Goal: Task Accomplishment & Management: Manage account settings

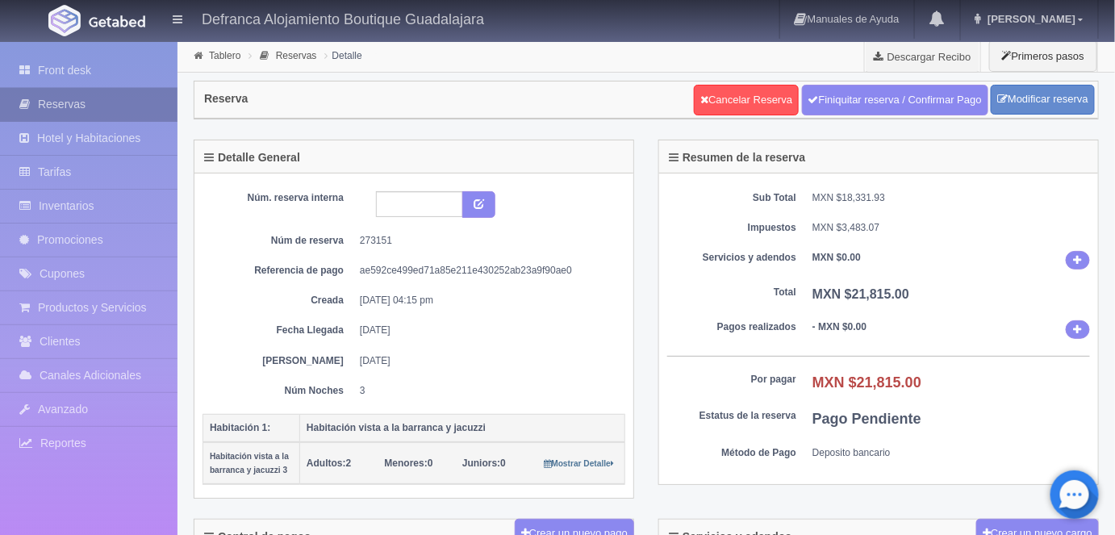
click at [77, 103] on link "Reservas" at bounding box center [89, 104] width 178 height 33
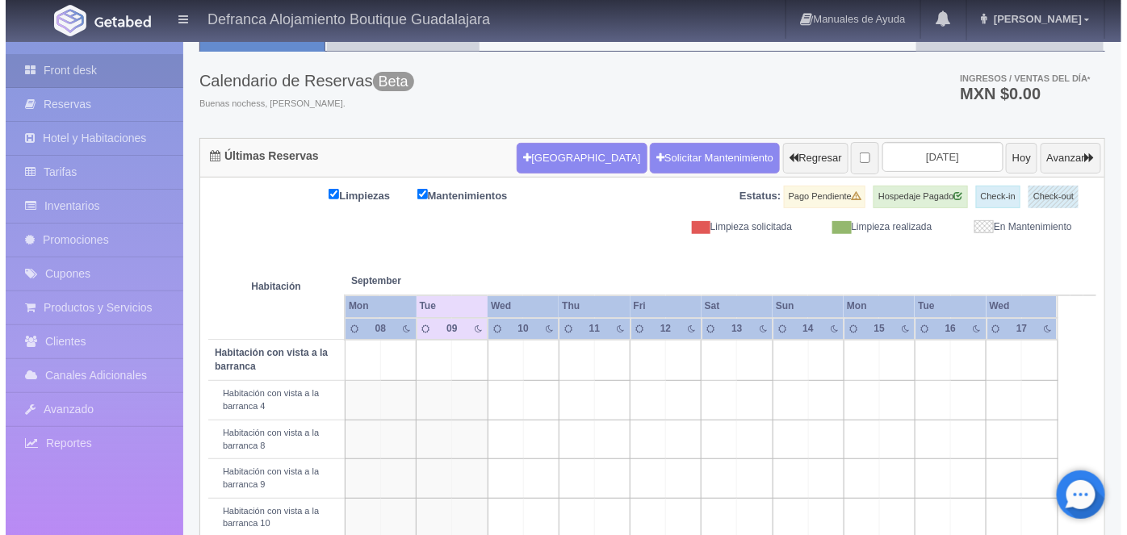
scroll to position [69, 0]
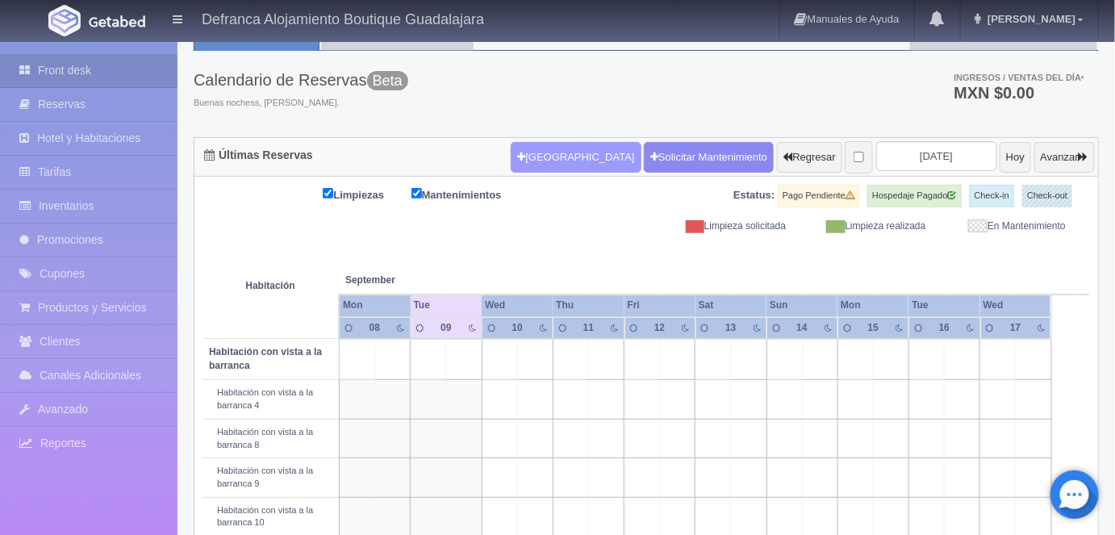
click at [537, 157] on button "[GEOGRAPHIC_DATA]" at bounding box center [576, 157] width 130 height 31
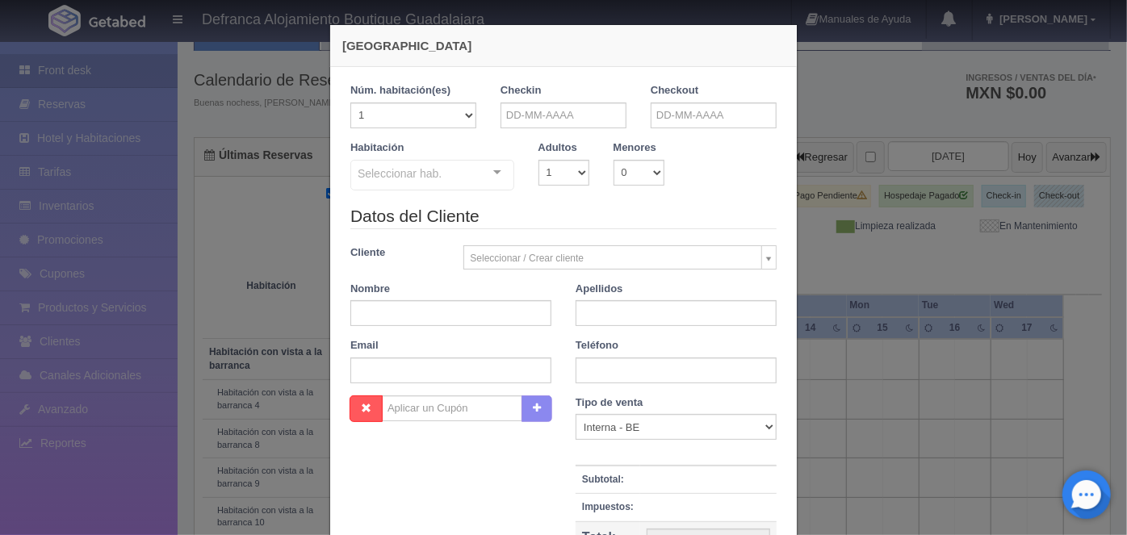
checkbox input "false"
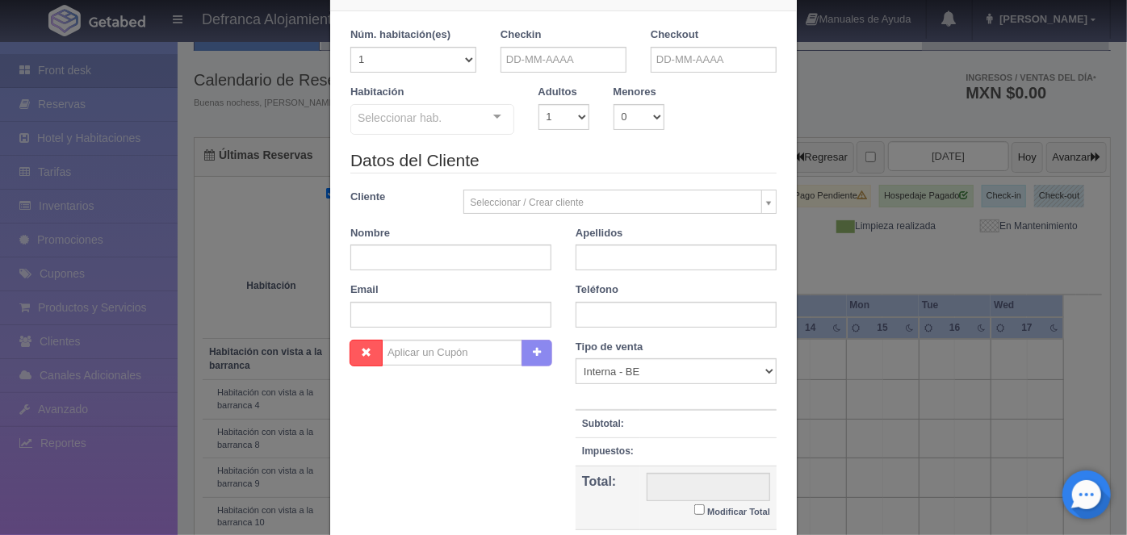
scroll to position [0, 0]
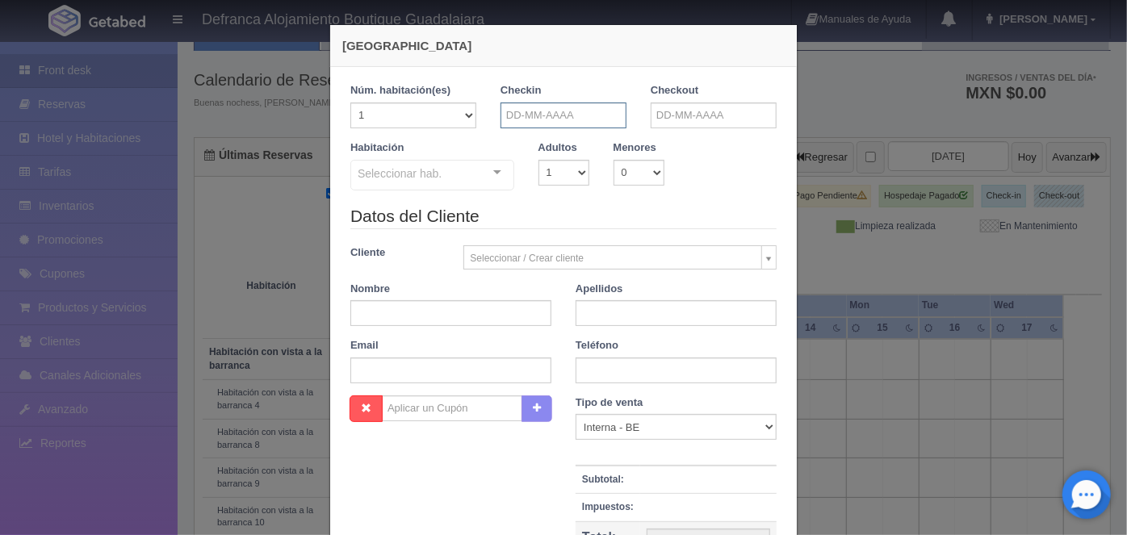
click at [504, 113] on input "text" at bounding box center [563, 116] width 126 height 26
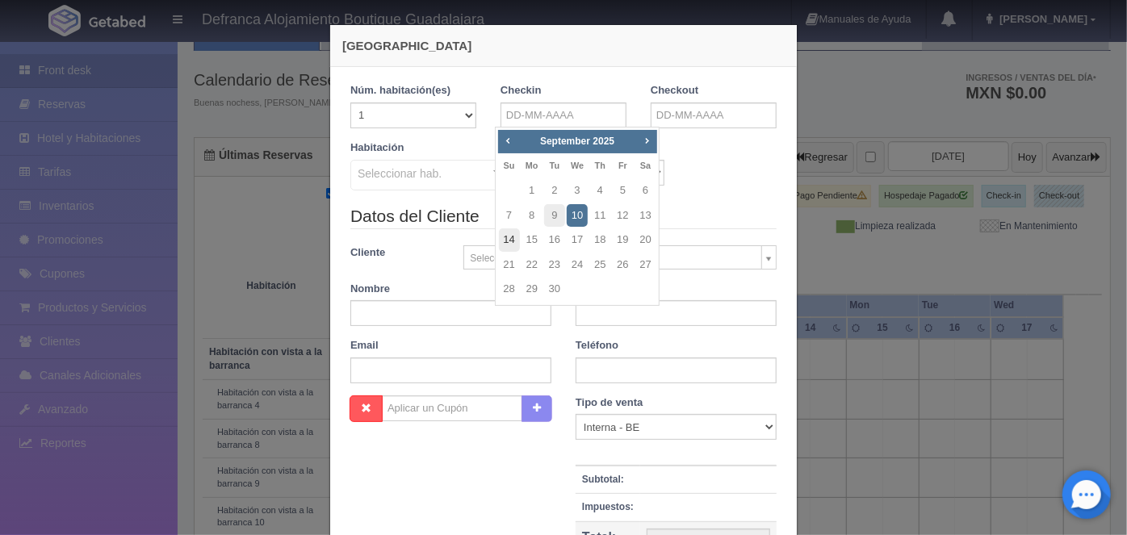
click at [512, 241] on link "14" at bounding box center [509, 239] width 21 height 23
type input "14-09-2025"
checkbox input "false"
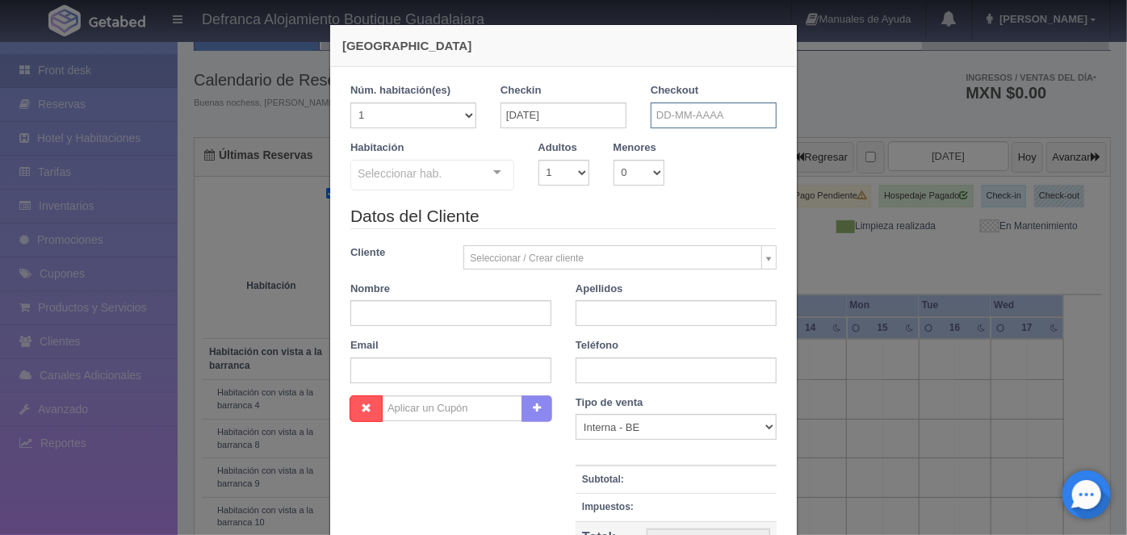
click at [659, 112] on input "text" at bounding box center [714, 116] width 126 height 26
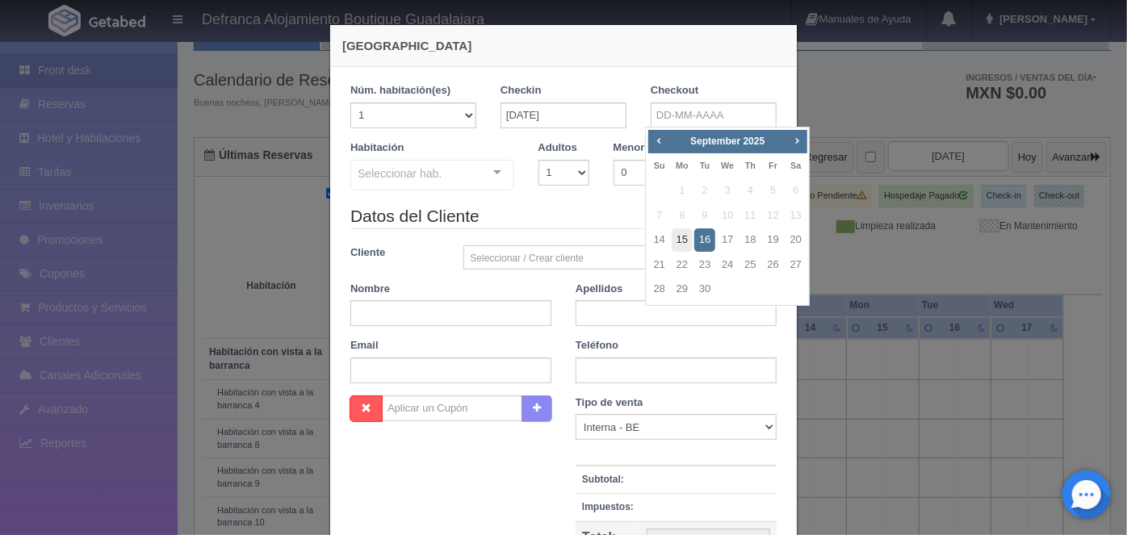
click at [683, 236] on link "15" at bounding box center [682, 239] width 21 height 23
type input "15-09-2025"
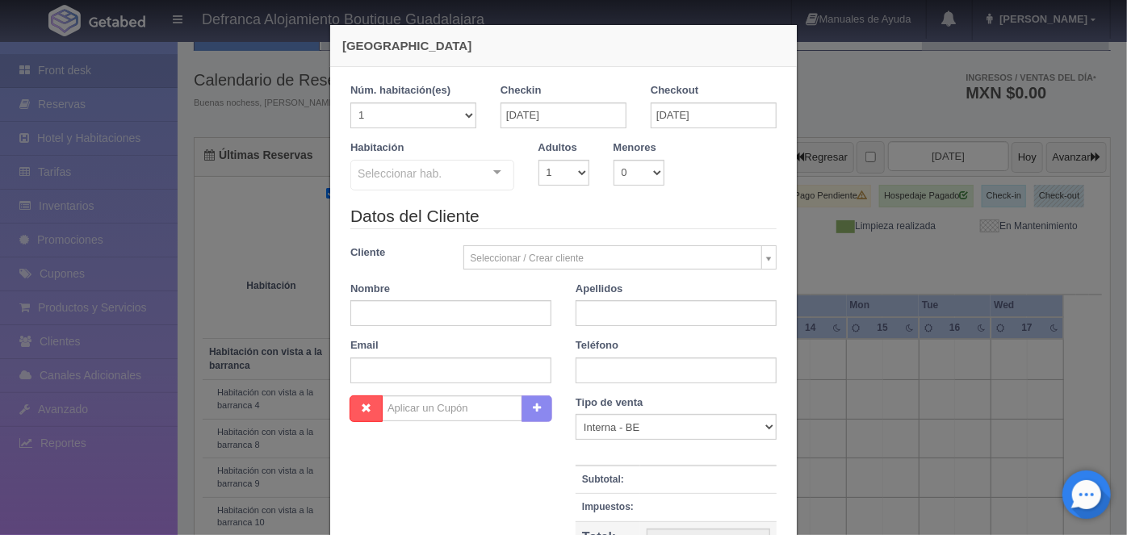
checkbox input "false"
click at [573, 168] on select "1 2 3 4 5 6 7 8 9 10" at bounding box center [563, 173] width 51 height 26
select select "2"
click at [538, 160] on select "1 2 3 4 5 6 7 8 9 10" at bounding box center [563, 173] width 51 height 26
click at [491, 178] on div at bounding box center [497, 173] width 32 height 24
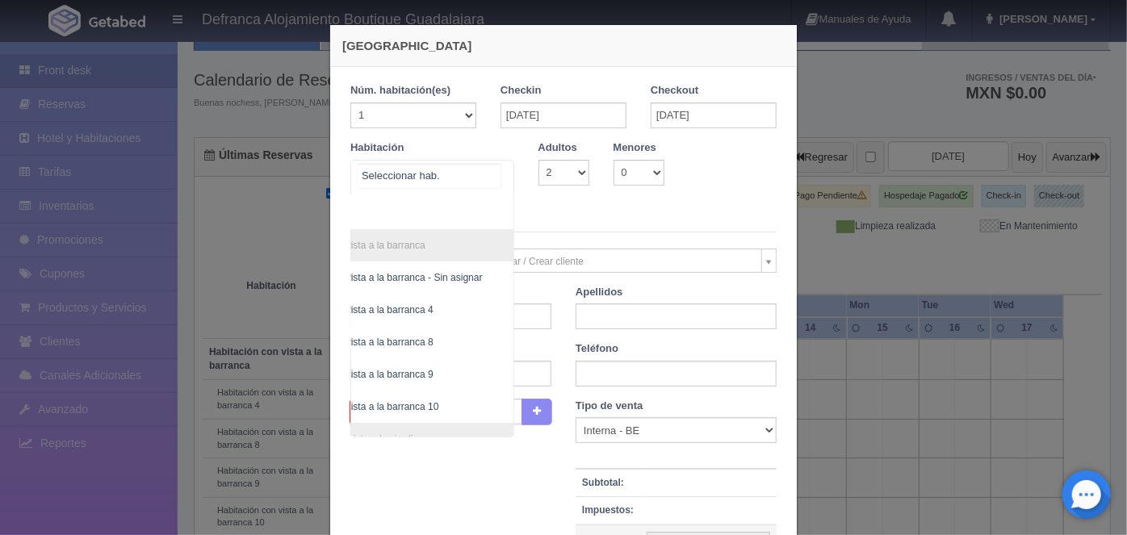
scroll to position [268, 92]
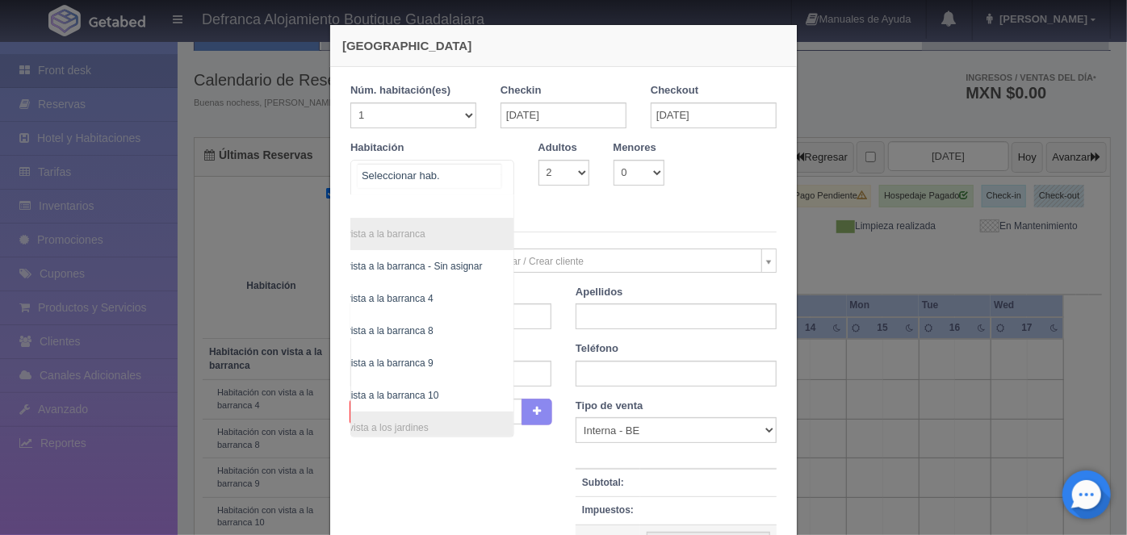
click at [402, 299] on span "Habitación con vista a la barranca 4" at bounding box center [356, 298] width 154 height 11
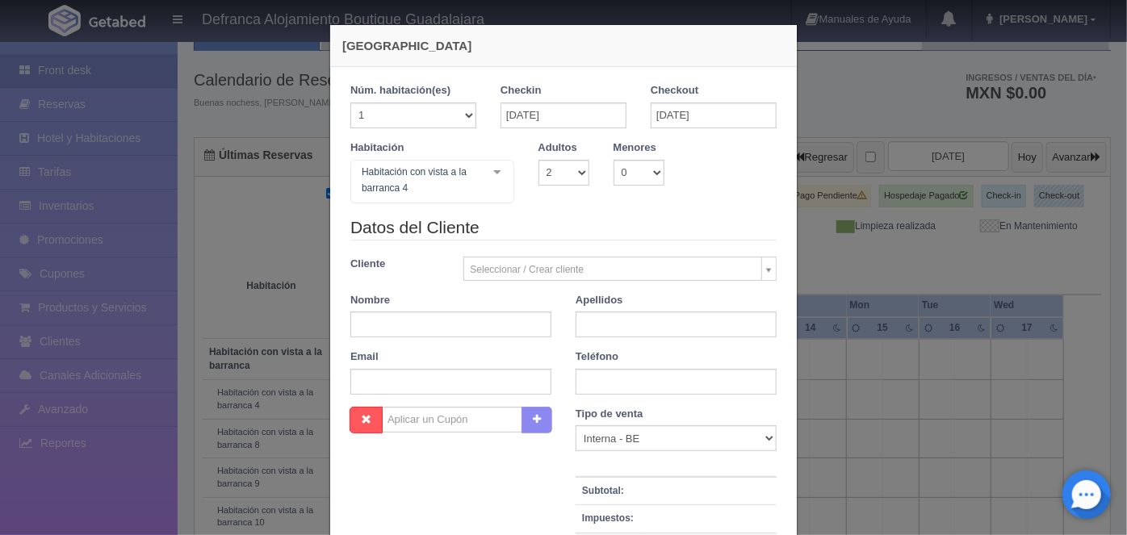
checkbox input "false"
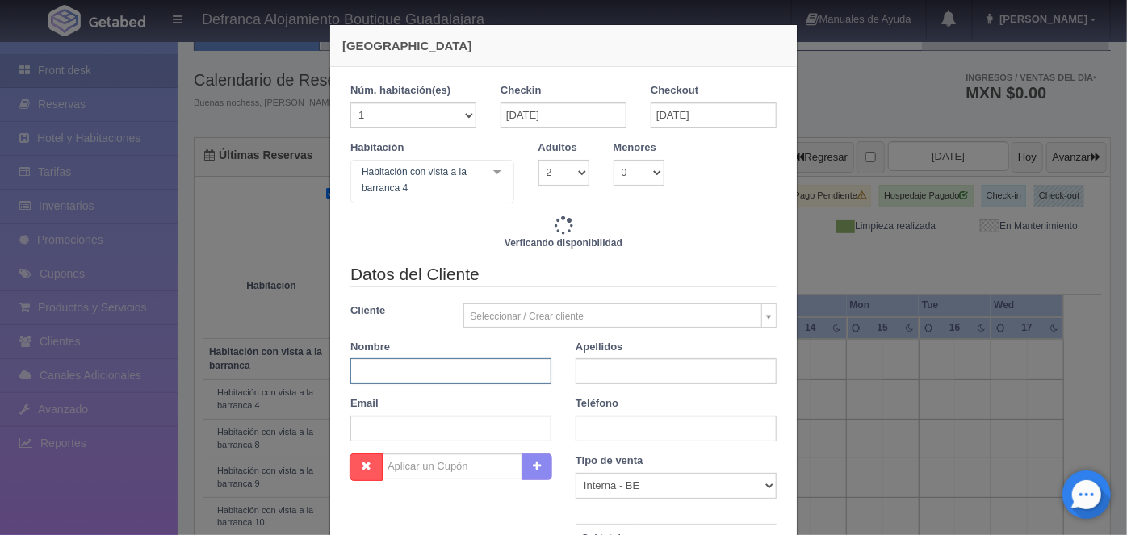
click at [366, 372] on input "text" at bounding box center [450, 371] width 201 height 26
type input "6110.00"
checkbox input "false"
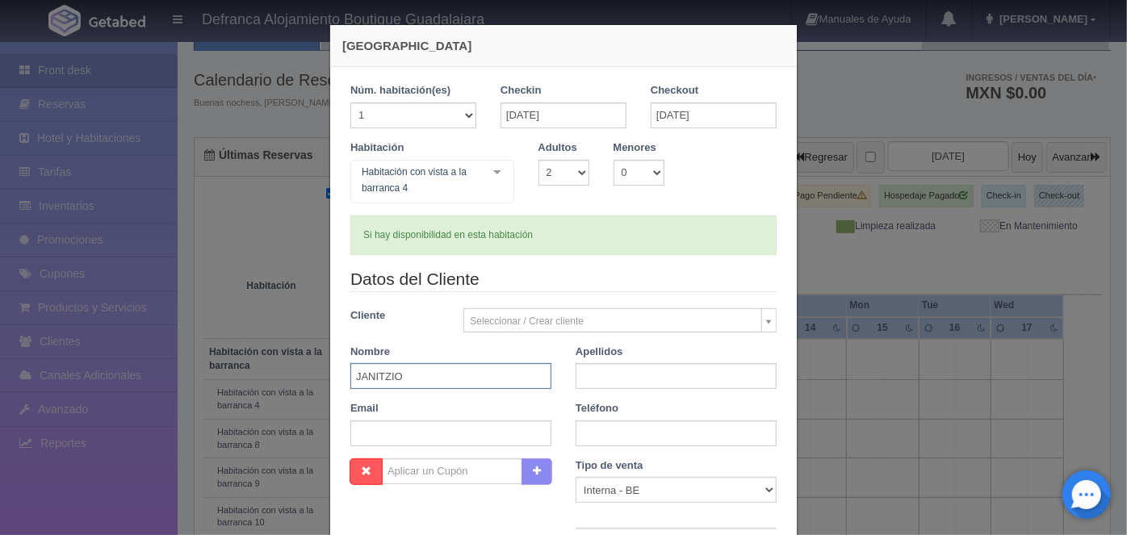
type input "JANITZIO"
click at [585, 378] on input "text" at bounding box center [675, 376] width 201 height 26
type input "OCHOA"
click at [585, 433] on input "text" at bounding box center [675, 434] width 201 height 26
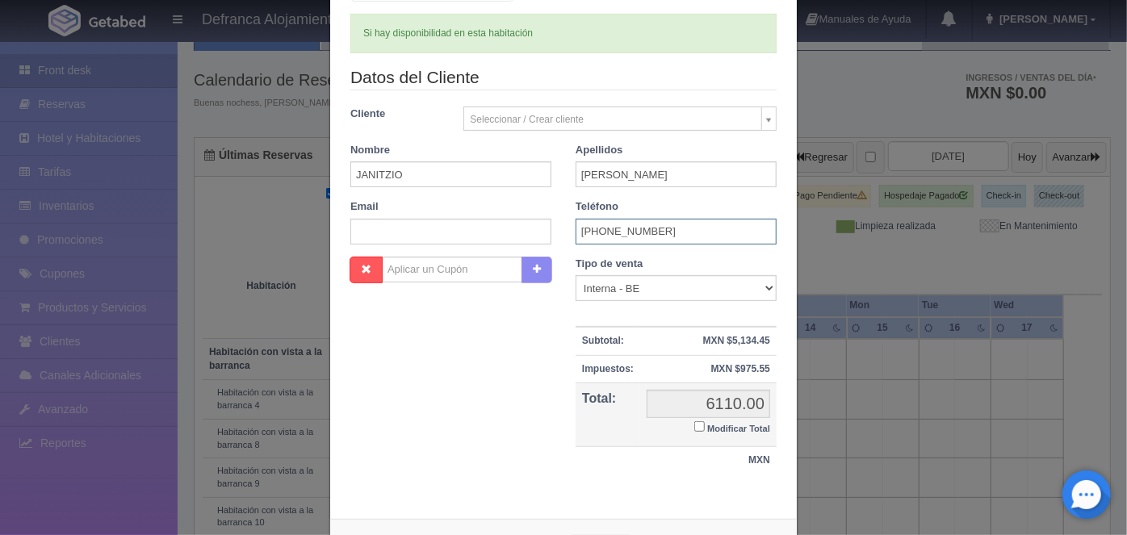
scroll to position [266, 0]
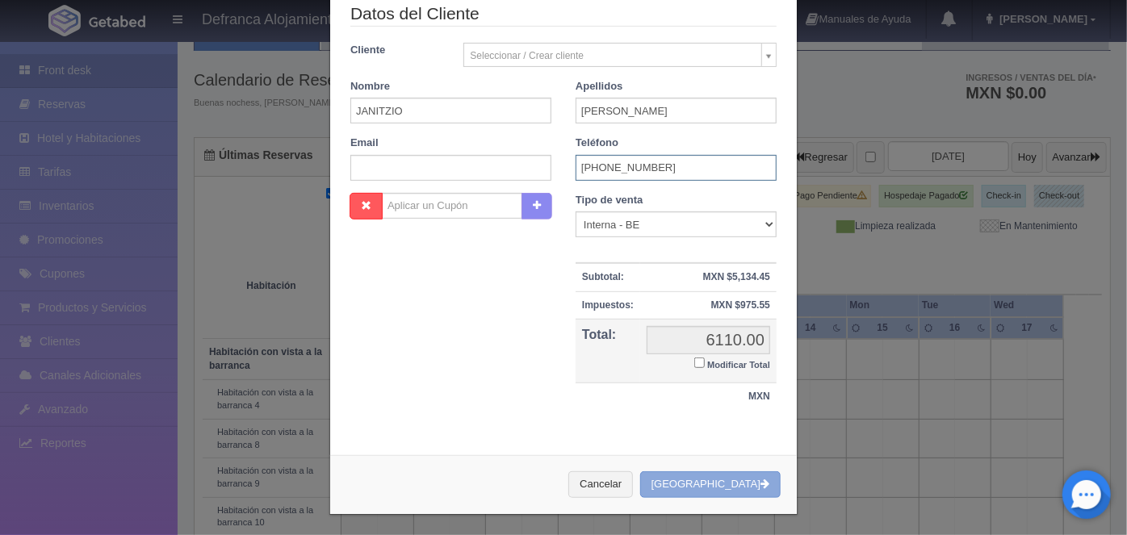
type input "3332-57-9190"
click at [708, 481] on button "[GEOGRAPHIC_DATA]" at bounding box center [710, 484] width 140 height 27
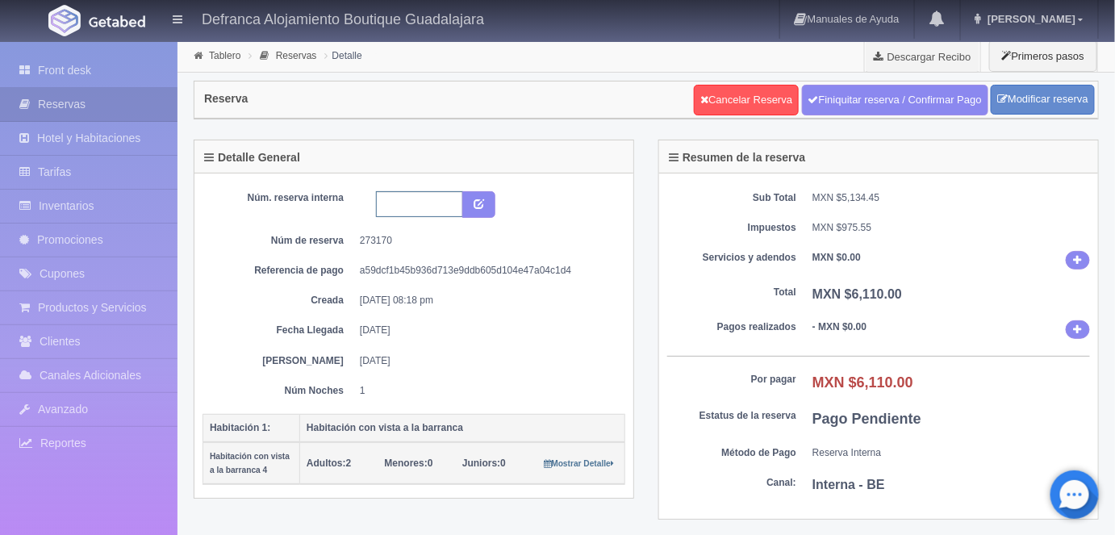
click at [389, 204] on input "text" at bounding box center [419, 204] width 87 height 26
type input "HVB4 140924 150925"
click at [479, 205] on icon "submit" at bounding box center [479, 203] width 10 height 10
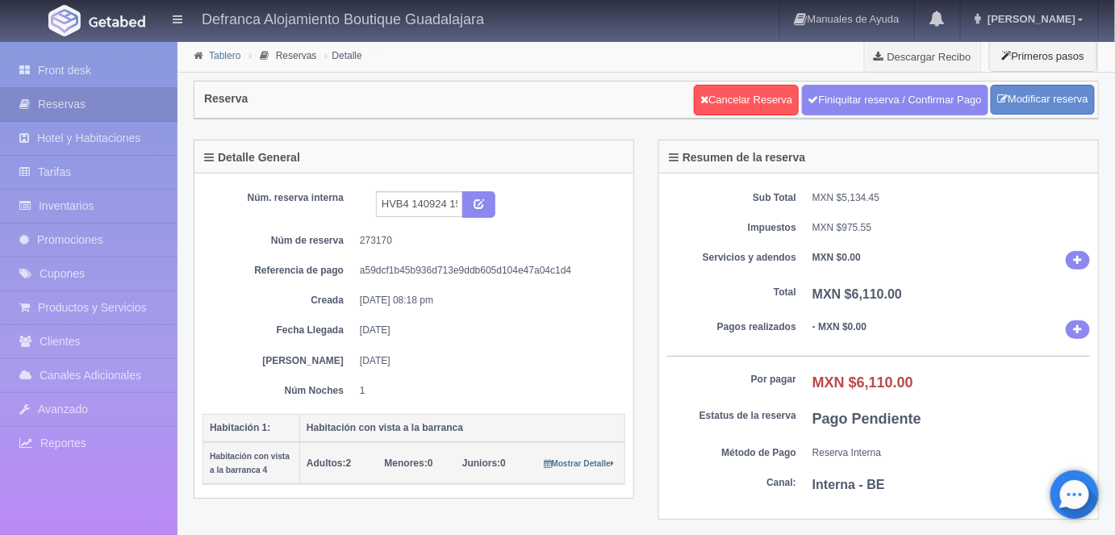
click at [223, 58] on link "Tablero" at bounding box center [224, 55] width 31 height 11
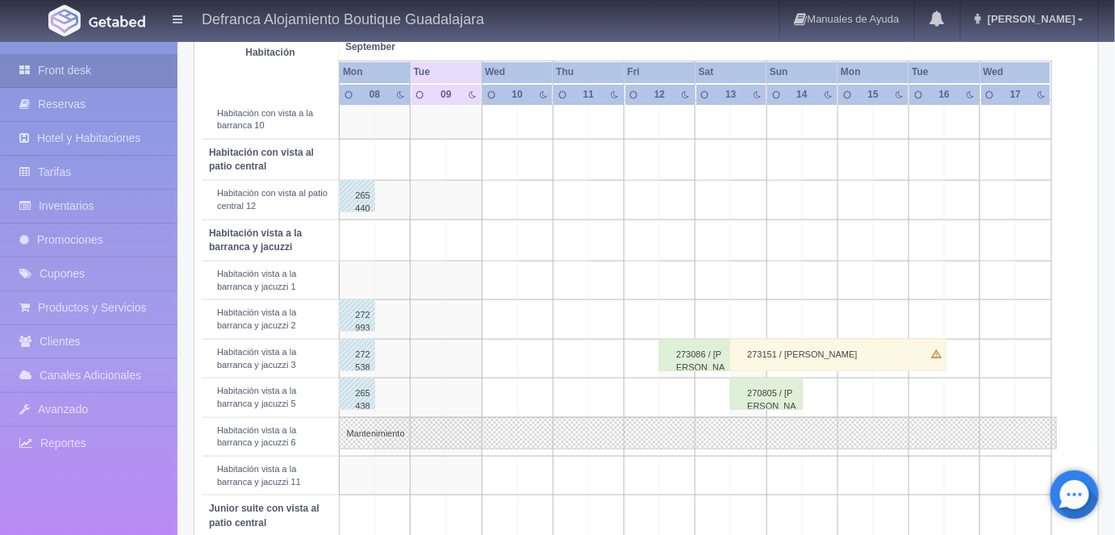
scroll to position [461, 0]
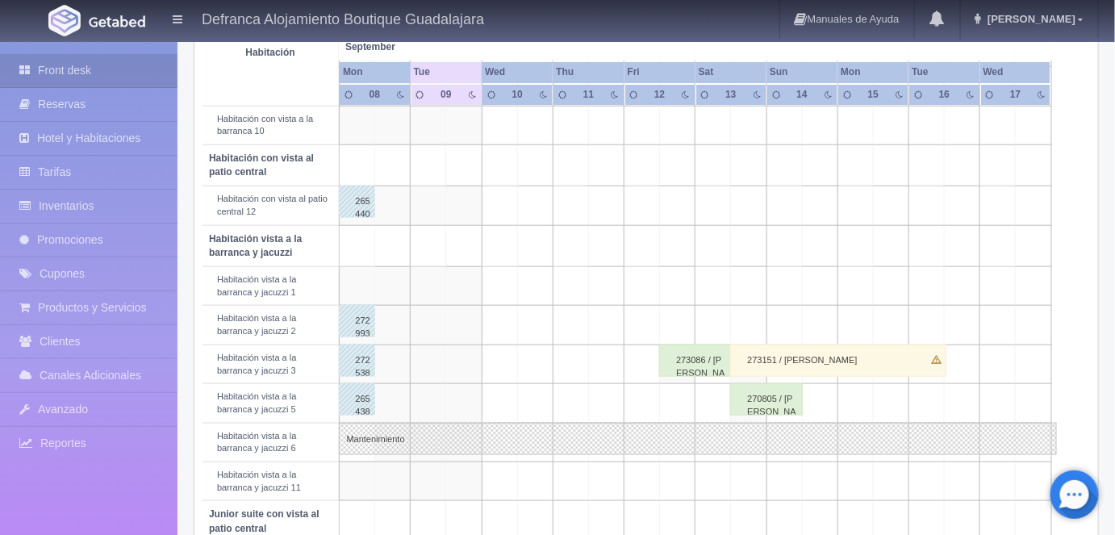
click at [785, 354] on div "273151 / [PERSON_NAME]" at bounding box center [837, 361] width 215 height 32
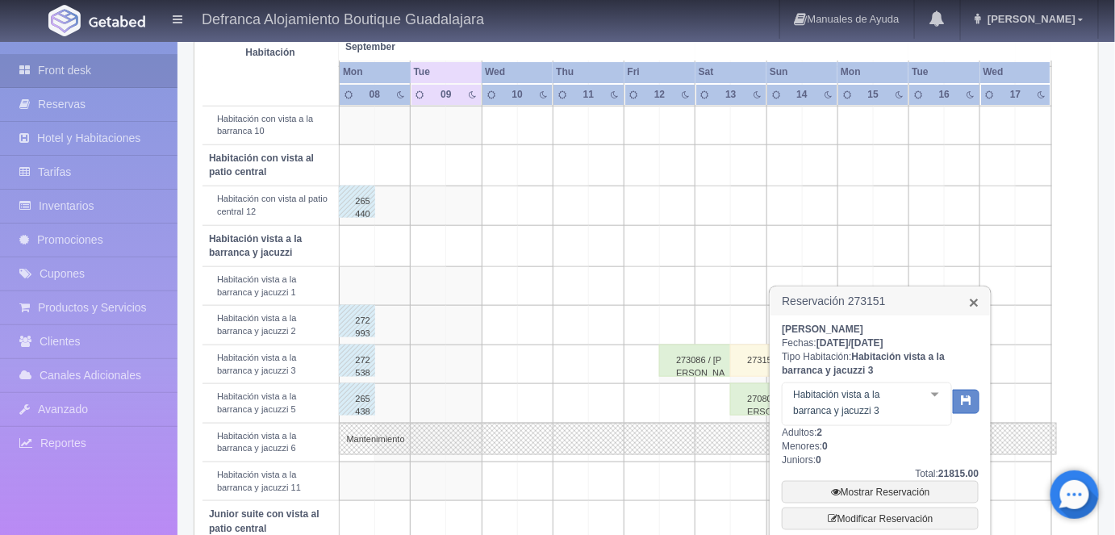
click at [972, 294] on link "×" at bounding box center [974, 302] width 10 height 17
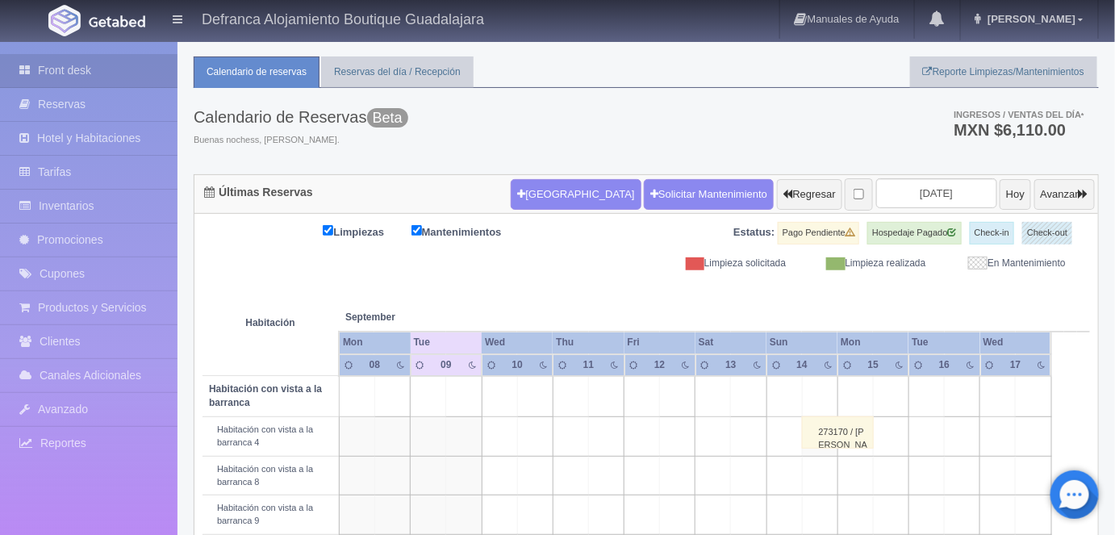
scroll to position [4, 0]
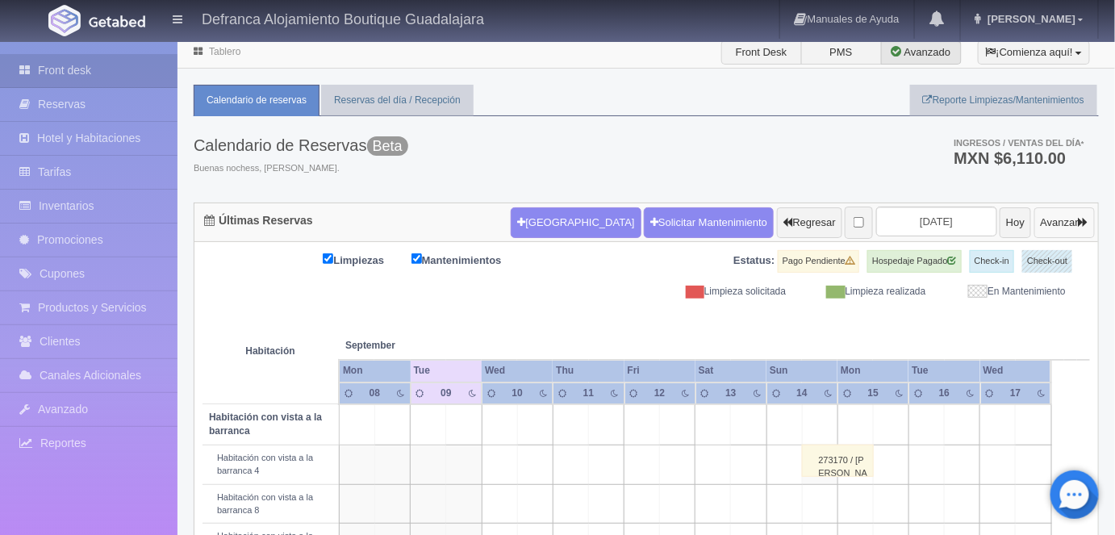
click at [1049, 224] on button "Avanzar" at bounding box center [1065, 222] width 61 height 31
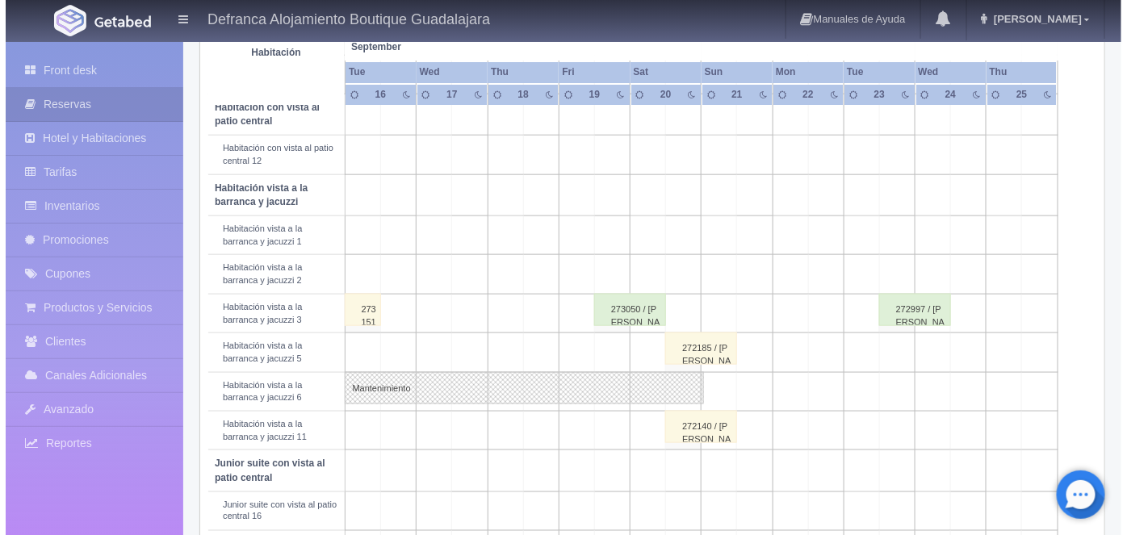
scroll to position [512, 0]
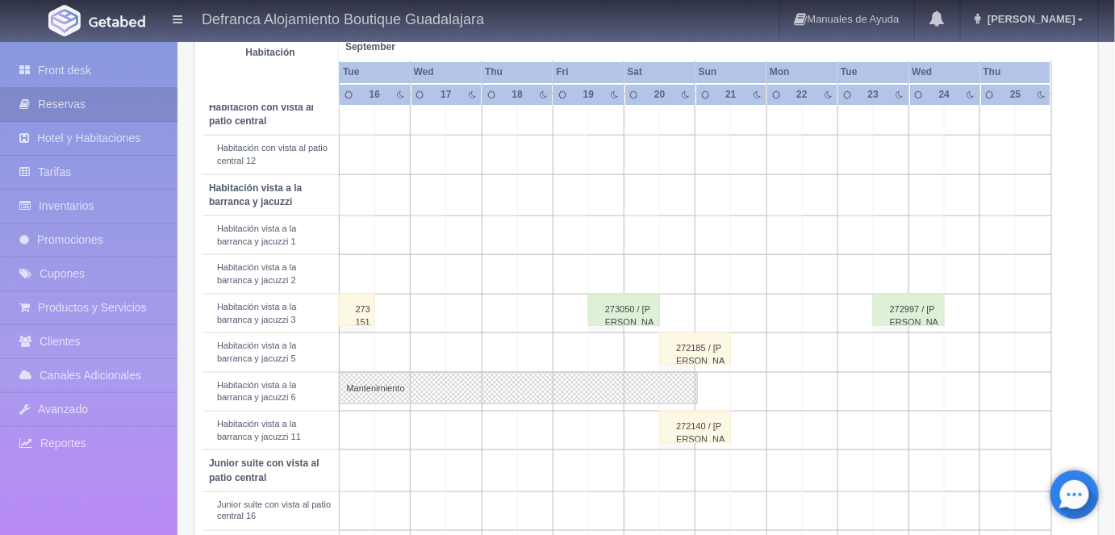
click at [684, 307] on td at bounding box center [678, 313] width 36 height 39
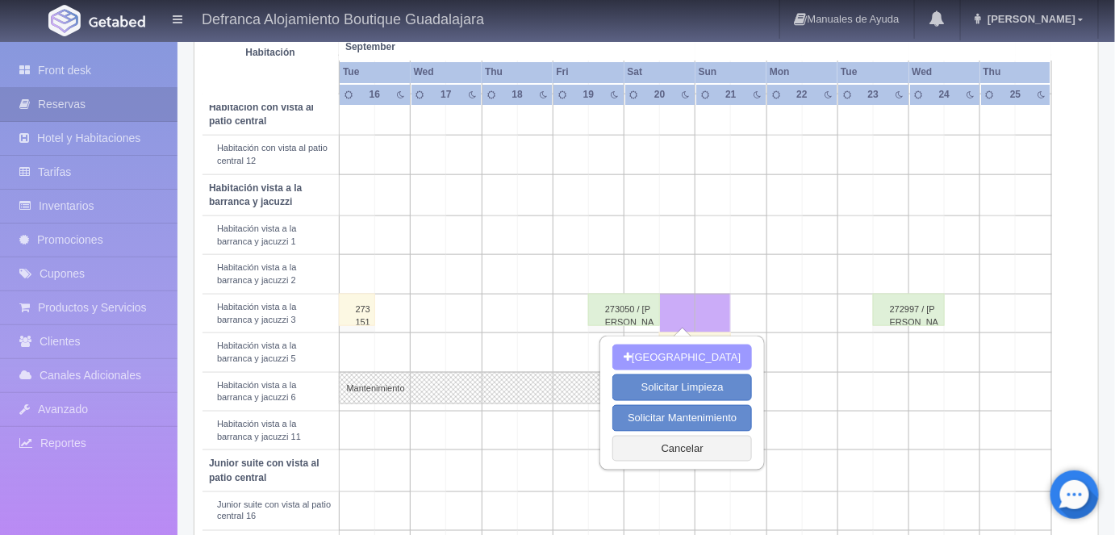
click at [669, 362] on button "[GEOGRAPHIC_DATA]" at bounding box center [683, 358] width 140 height 27
type input "[DATE]"
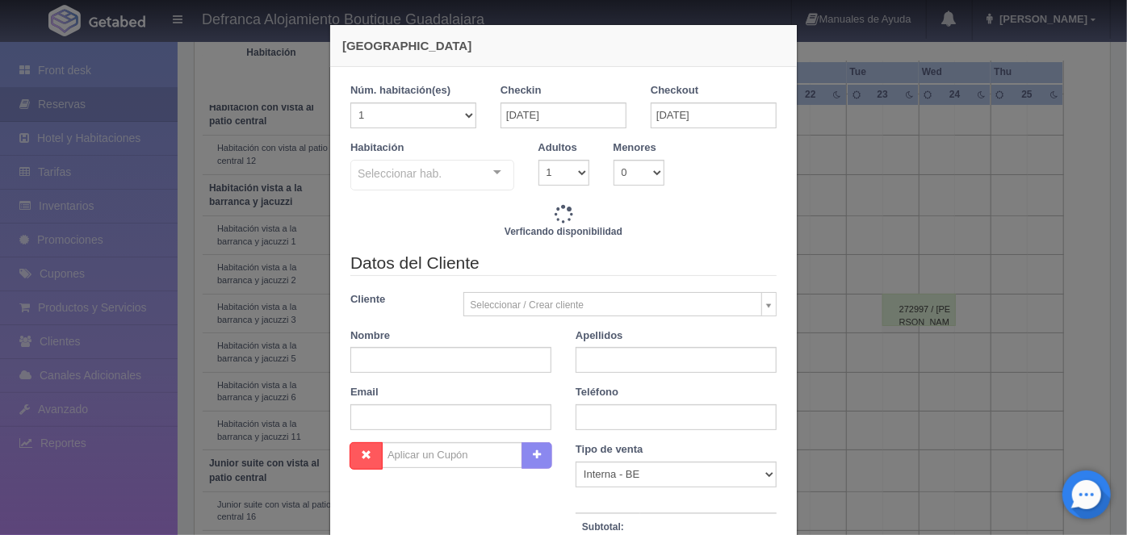
checkbox input "false"
type input "8395.00"
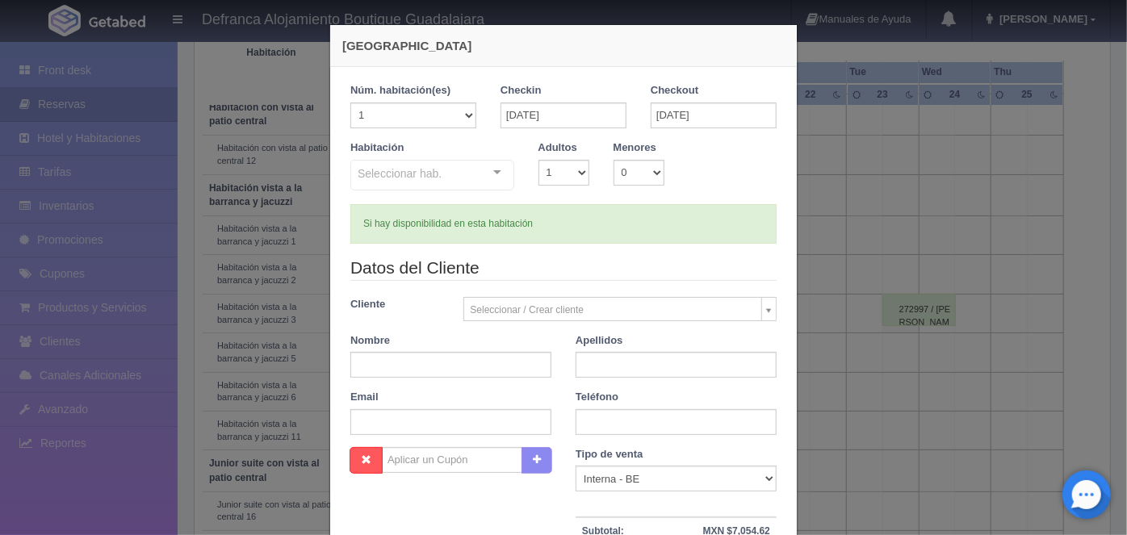
checkbox input "false"
click at [581, 174] on select "1 2 3 4 5 6 7 8 9 10" at bounding box center [563, 173] width 51 height 26
select select "2"
click at [538, 160] on select "1 2 3 4 5 6 7 8 9 10" at bounding box center [563, 173] width 51 height 26
checkbox input "false"
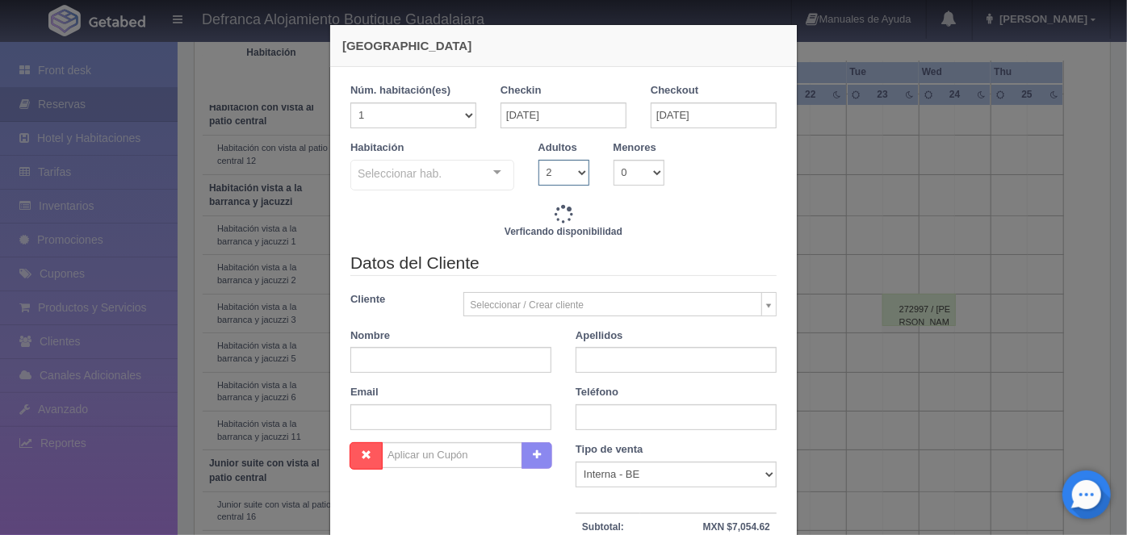
type input "8395.00"
checkbox input "false"
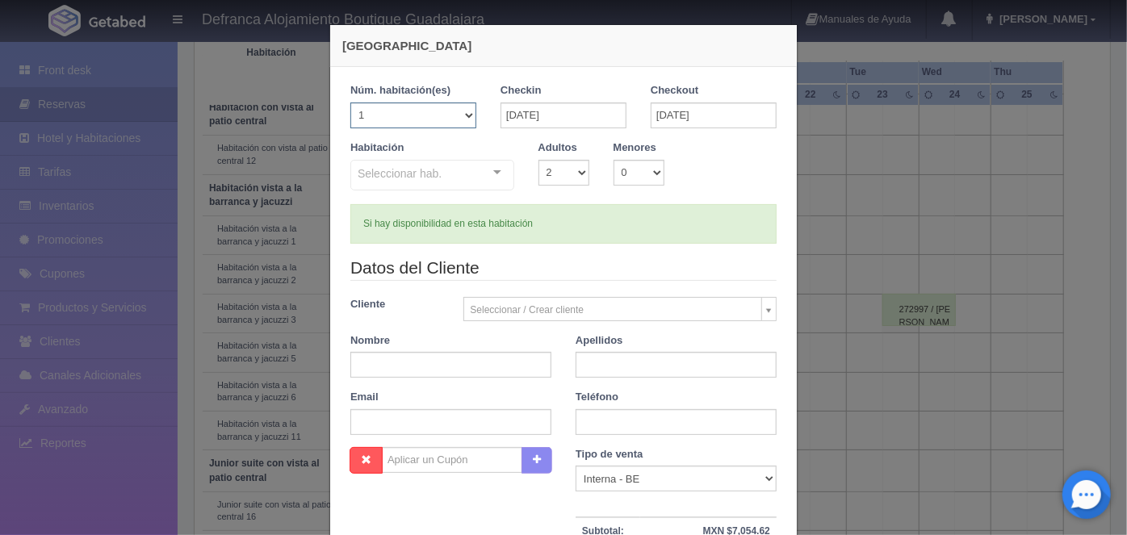
click at [461, 119] on select "1 2 3 4 5 6 7 8 9 10 11 12 13 14 15 16 17 18 19 20" at bounding box center [413, 116] width 126 height 26
click at [350, 103] on select "1 2 3 4 5 6 7 8 9 10 11 12 13 14 15 16 17 18 19 20" at bounding box center [413, 116] width 126 height 26
click at [491, 180] on div at bounding box center [497, 173] width 32 height 24
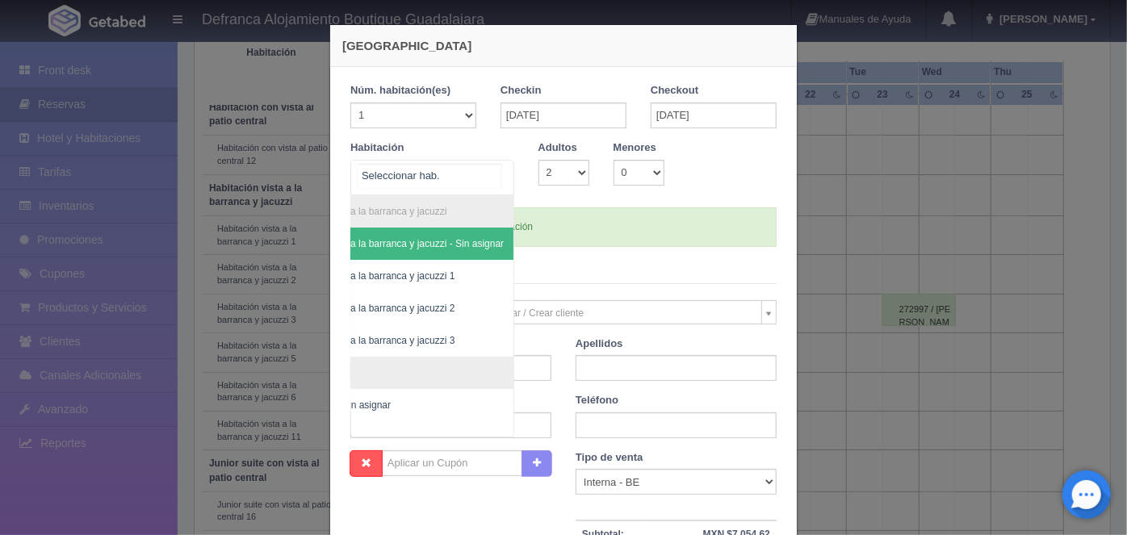
scroll to position [0, 92]
click at [421, 340] on span "Habitación vista a la barranca y jacuzzi 3" at bounding box center [366, 340] width 175 height 11
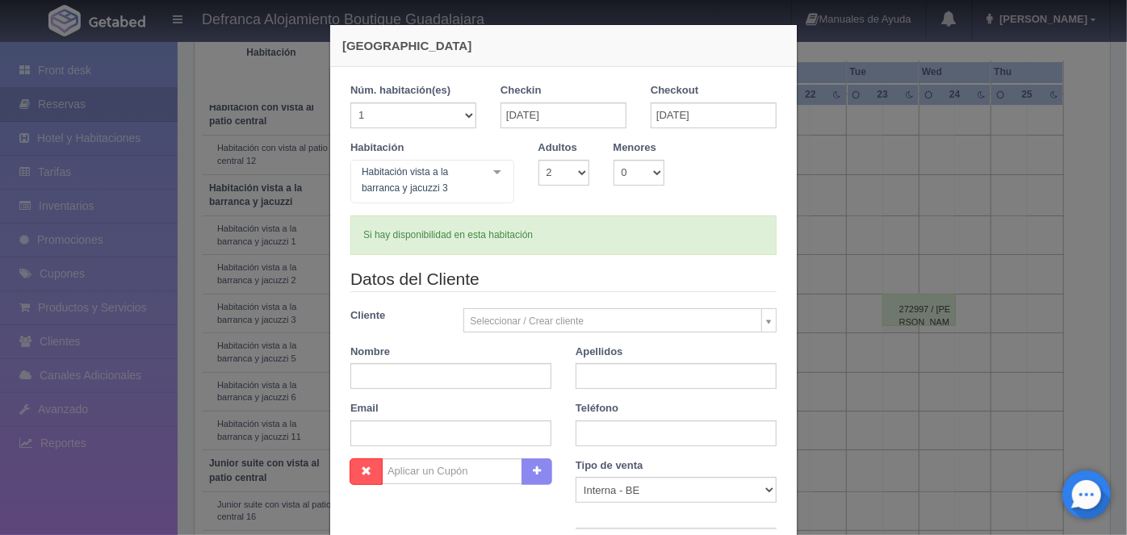
checkbox input "false"
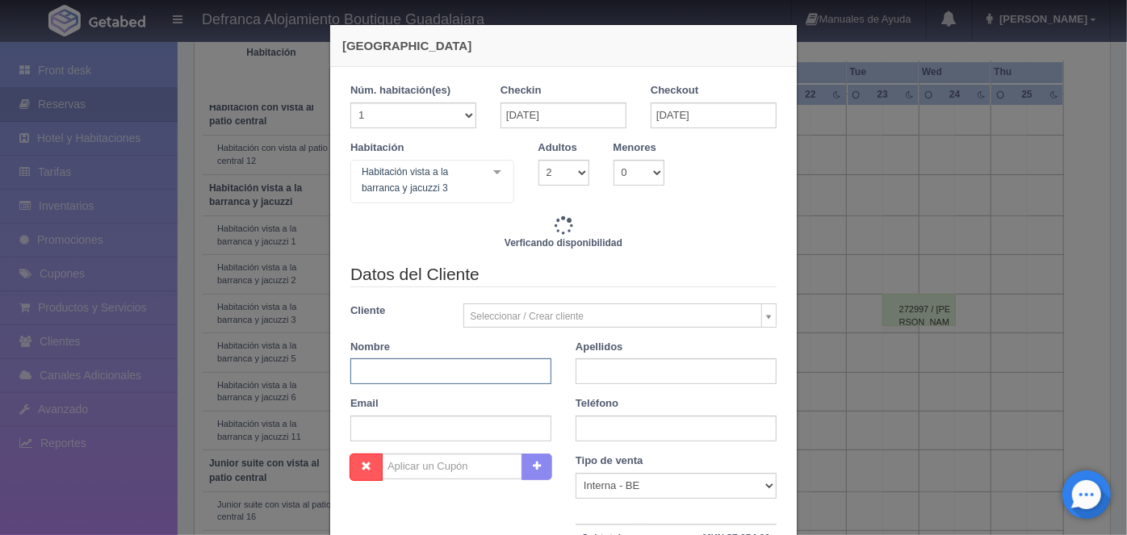
click at [372, 374] on input "text" at bounding box center [450, 371] width 201 height 26
type input "8395.00"
checkbox input "false"
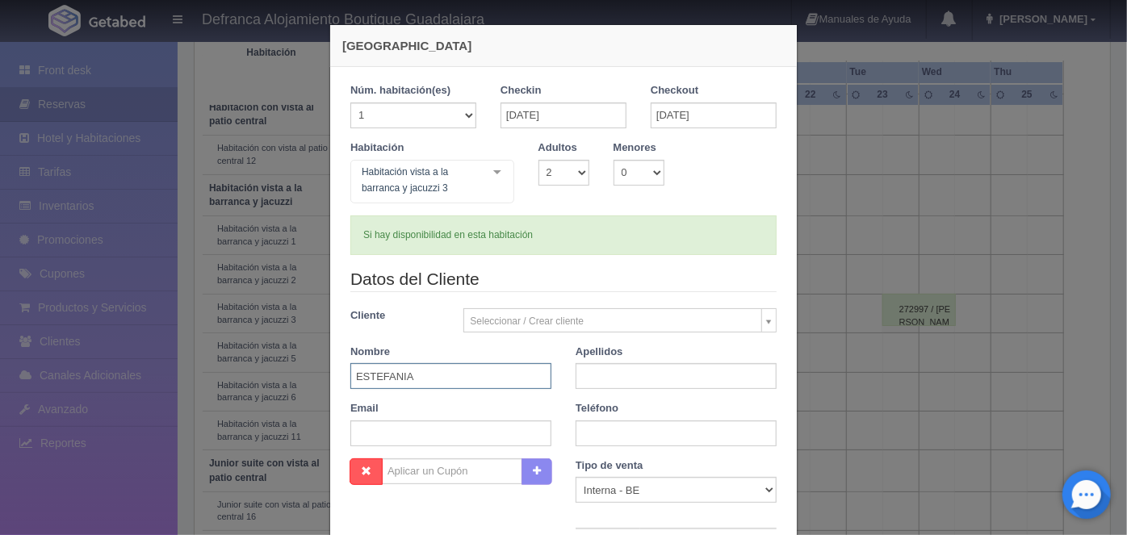
type input "ESTEFANIA"
click at [583, 379] on input "text" at bounding box center [675, 376] width 201 height 26
type input "[PERSON_NAME]"
click at [588, 435] on input "text" at bounding box center [675, 434] width 201 height 26
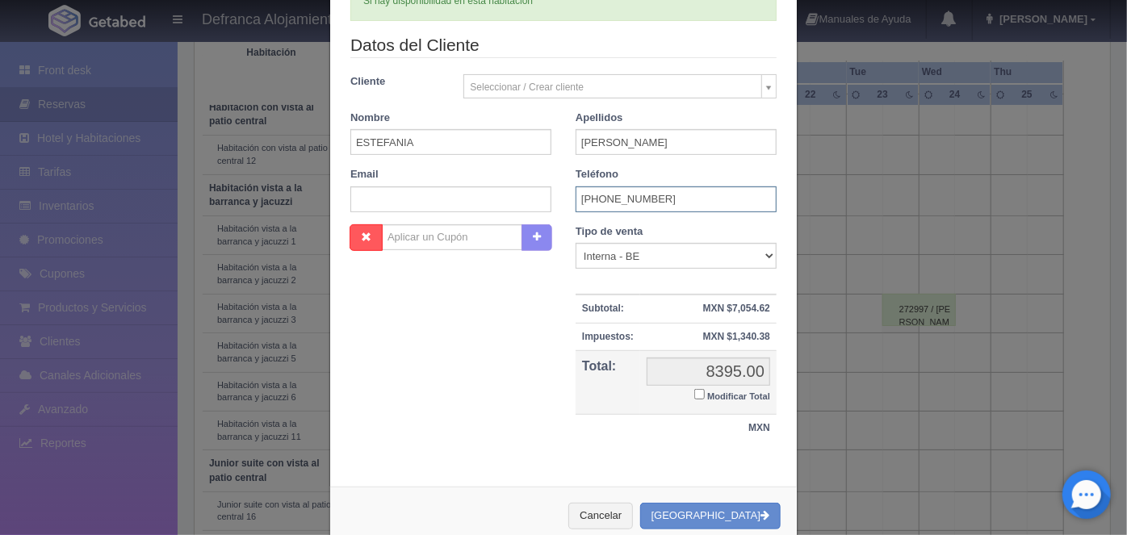
scroll to position [266, 0]
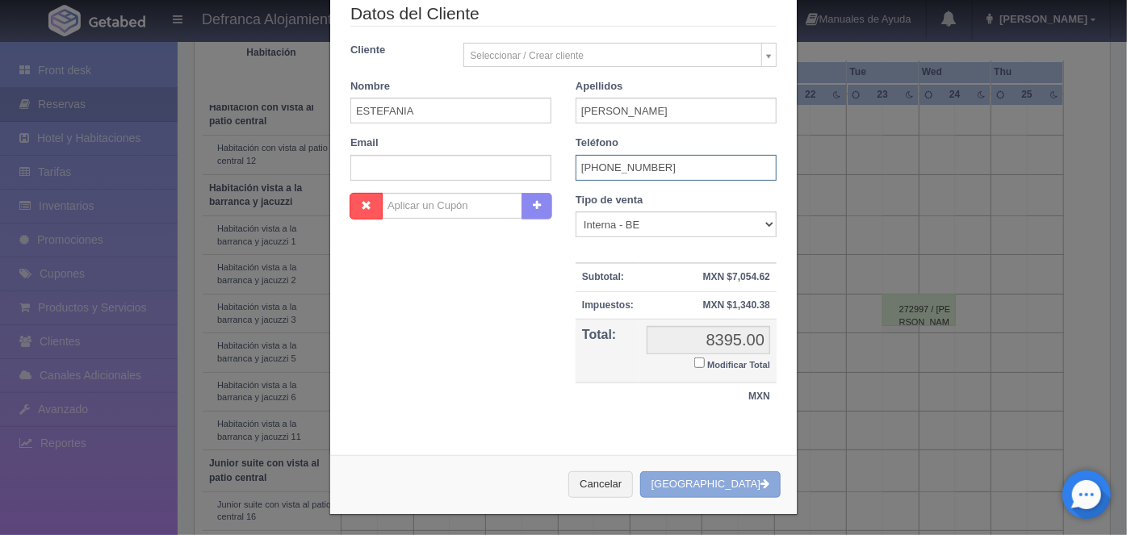
type input "3318-95-7067"
click at [718, 486] on button "Crear Reserva" at bounding box center [710, 484] width 140 height 27
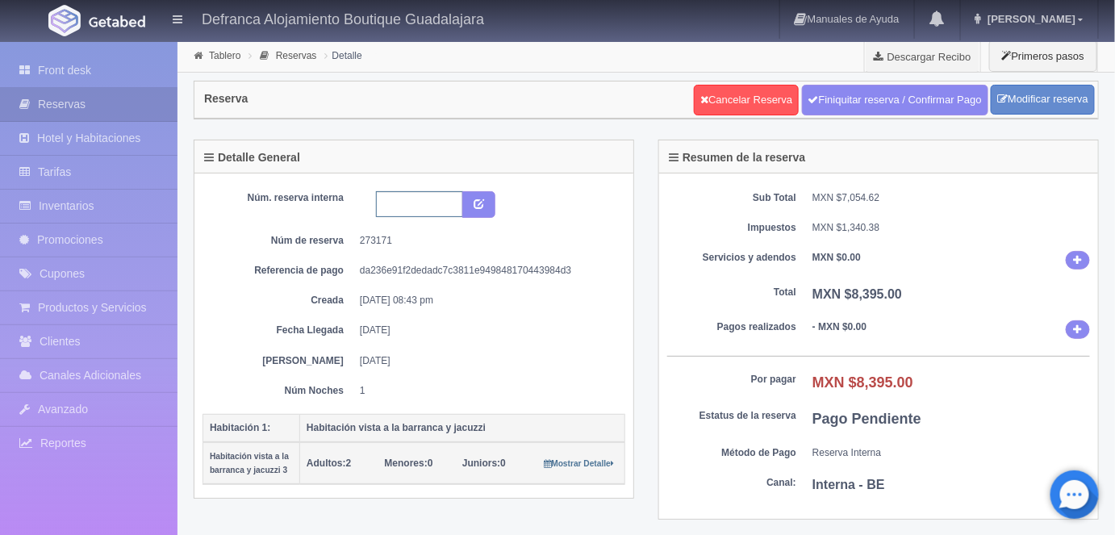
click at [391, 196] on input "text" at bounding box center [419, 204] width 87 height 26
type input "HVBJ3 190925 200925"
click at [474, 201] on icon "submit" at bounding box center [479, 203] width 10 height 10
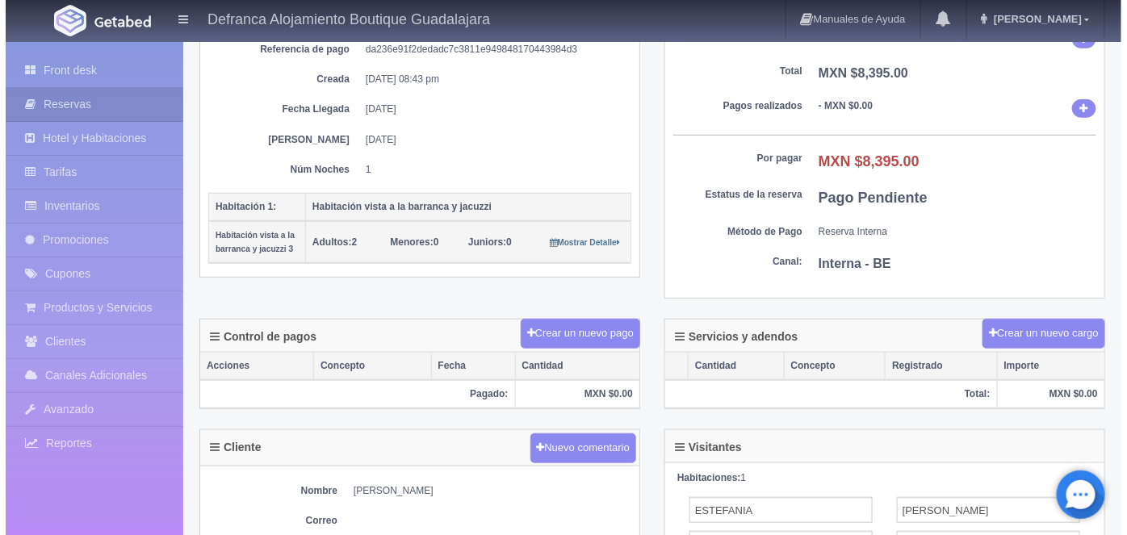
scroll to position [222, 0]
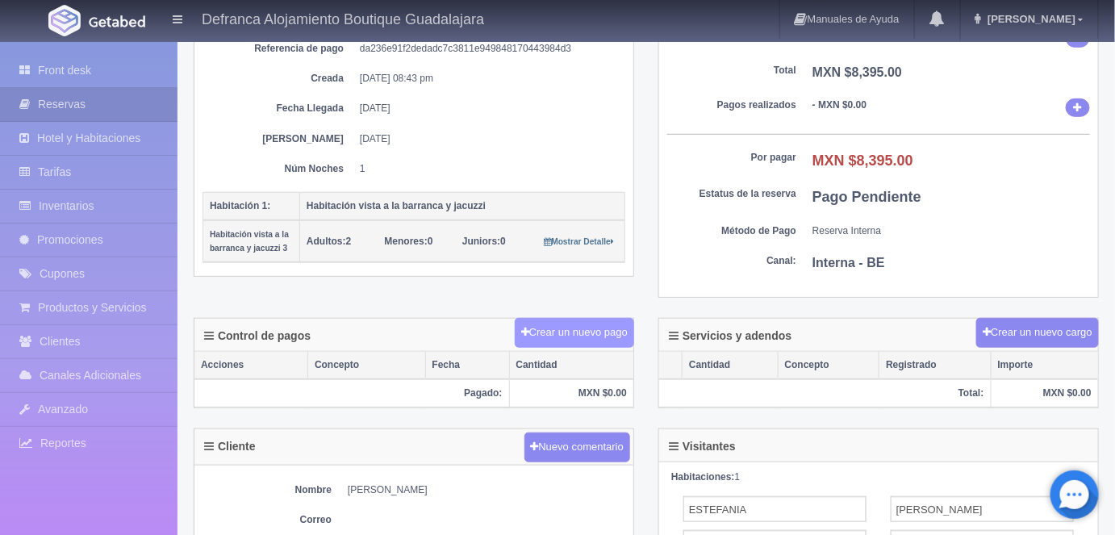
click at [579, 330] on button "Crear un nuevo pago" at bounding box center [574, 333] width 119 height 30
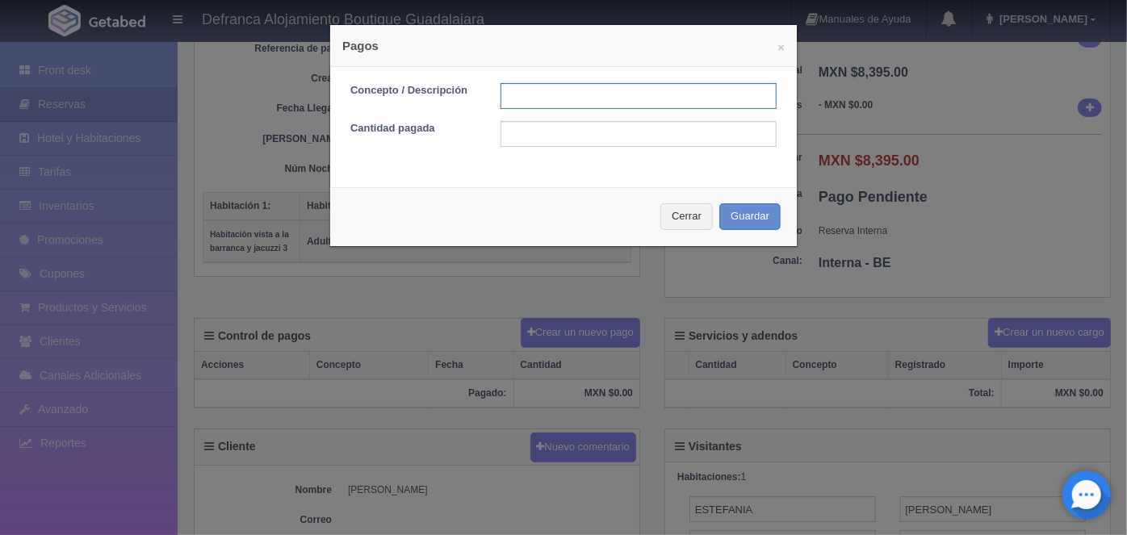
click at [522, 98] on input "text" at bounding box center [638, 96] width 276 height 26
type input "CERTIFICADO DE REGALO FLEXTRONICS 02/JUL-25 PAYPAL"
click at [508, 133] on input "text" at bounding box center [638, 134] width 276 height 26
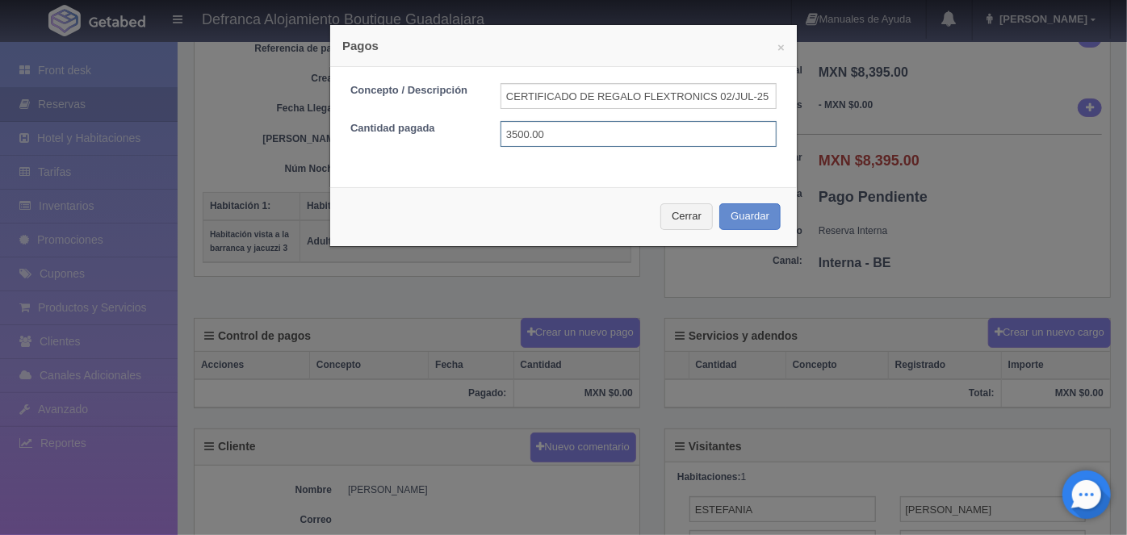
type input "3500.00"
click at [742, 220] on button "Guardar" at bounding box center [749, 216] width 61 height 27
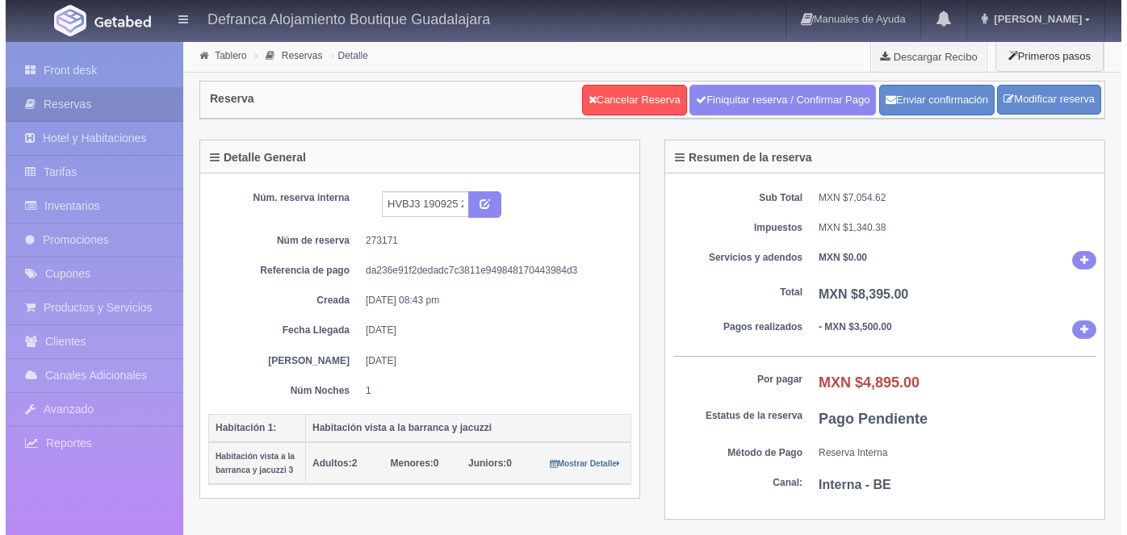
scroll to position [222, 0]
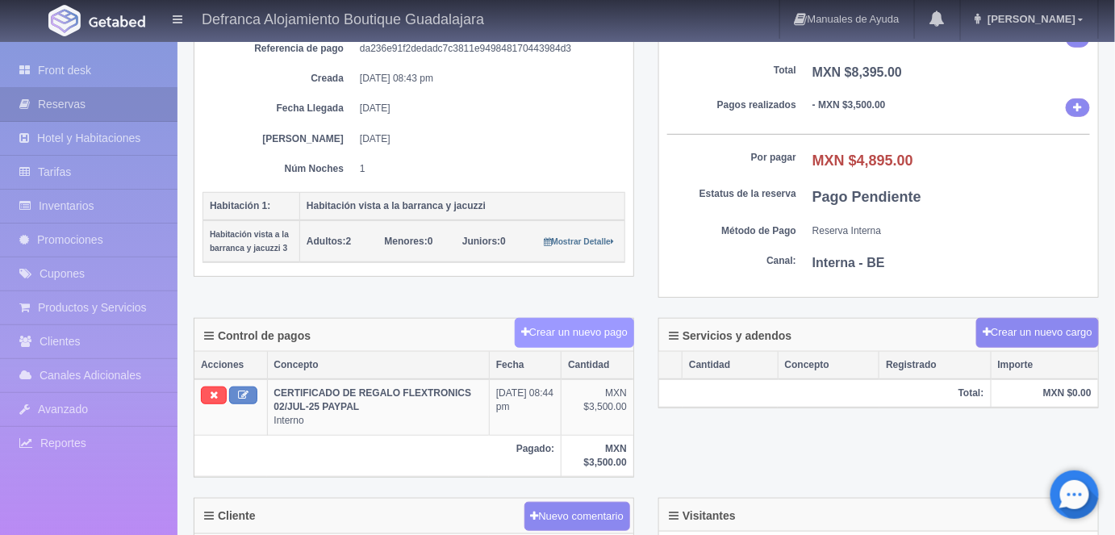
click at [563, 330] on button "Crear un nuevo pago" at bounding box center [574, 333] width 119 height 30
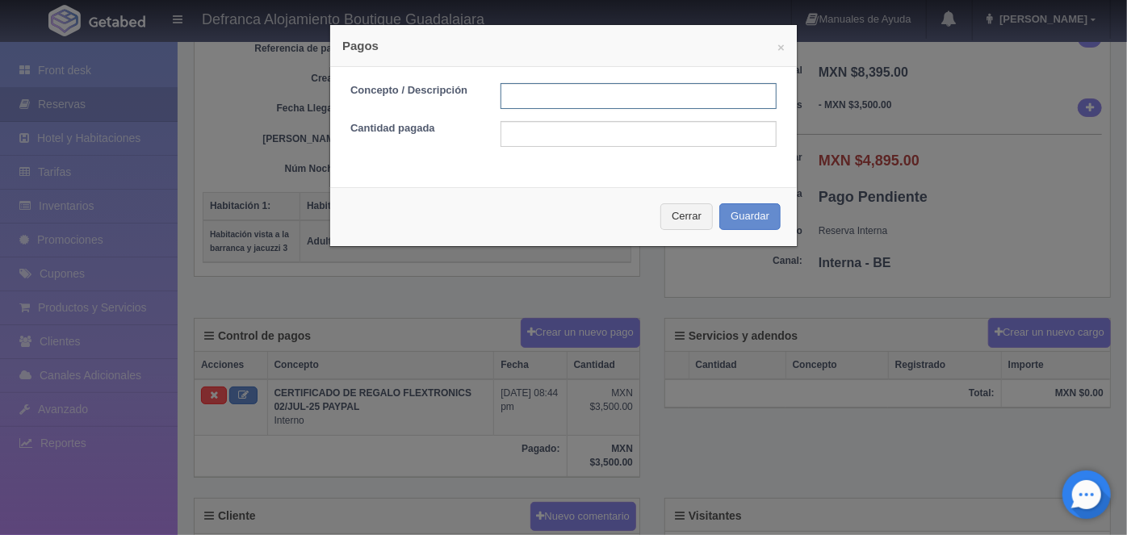
click at [514, 101] on input "text" at bounding box center [638, 96] width 276 height 26
type input "TRANSFERENCIA [DATE]"
click at [508, 136] on input "text" at bounding box center [638, 134] width 276 height 26
type input "1395.00"
click at [736, 216] on button "Guardar" at bounding box center [749, 216] width 61 height 27
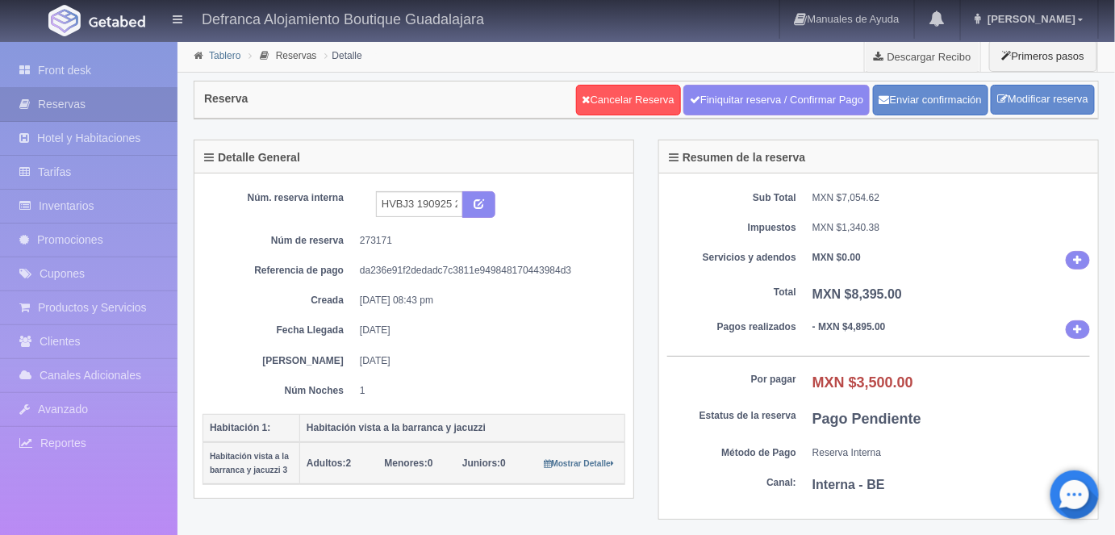
click at [223, 57] on link "Tablero" at bounding box center [224, 55] width 31 height 11
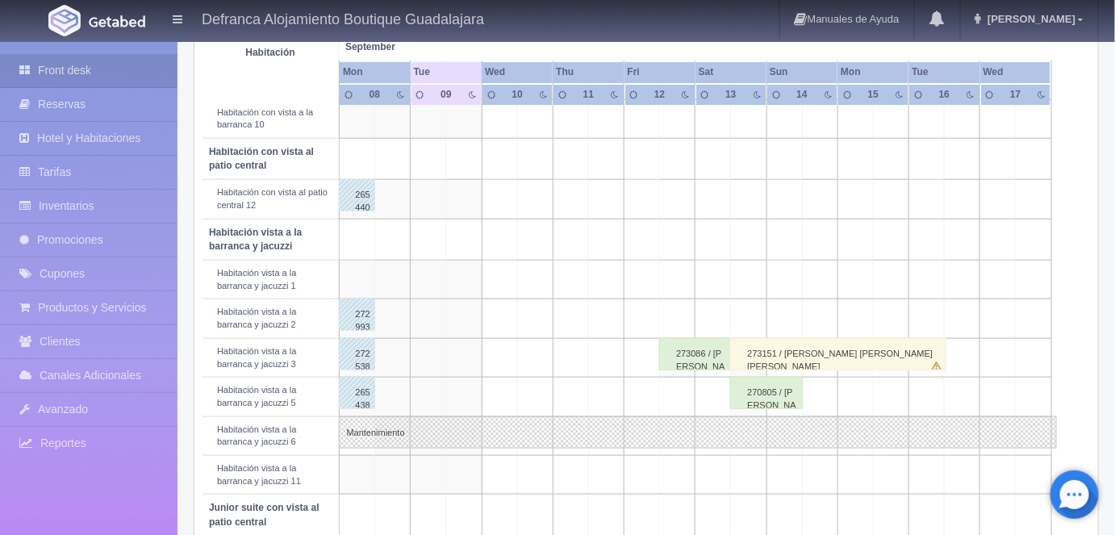
scroll to position [470, 0]
click at [706, 349] on div "273086 / Fernando Cabrera Herreta" at bounding box center [695, 352] width 72 height 32
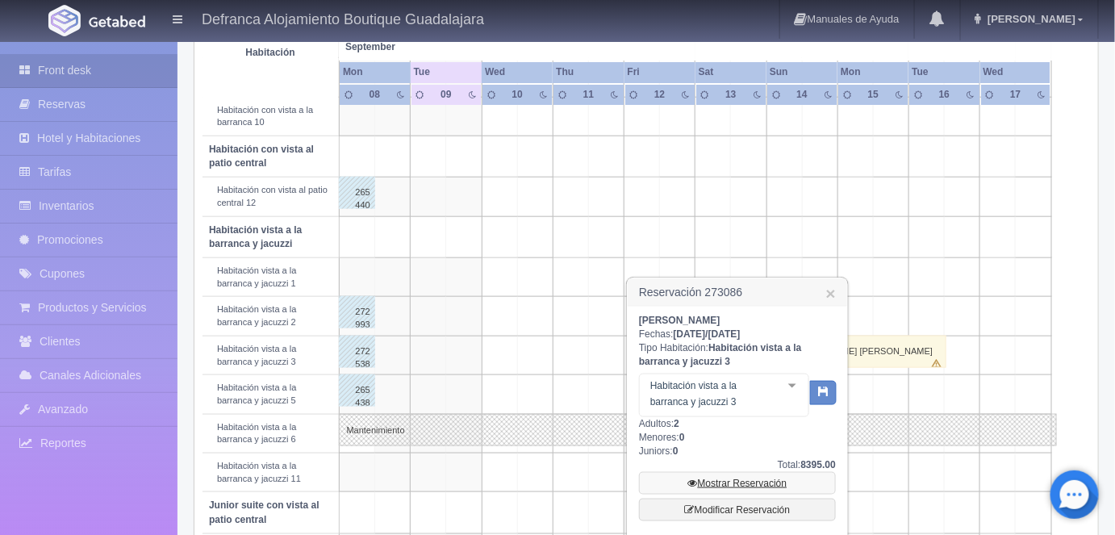
click at [730, 484] on link "Mostrar Reservación" at bounding box center [737, 483] width 197 height 23
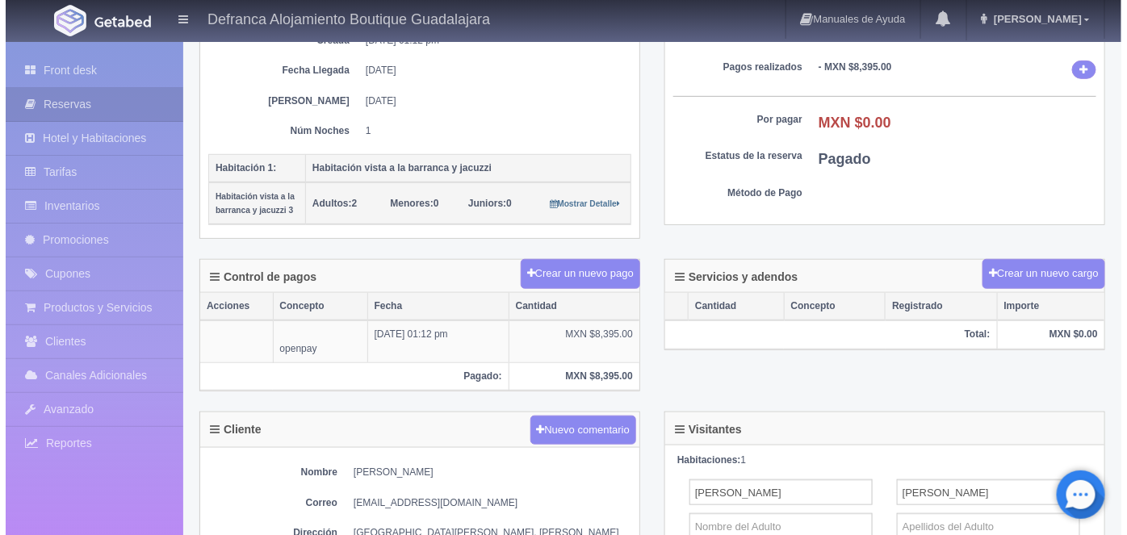
scroll to position [261, 0]
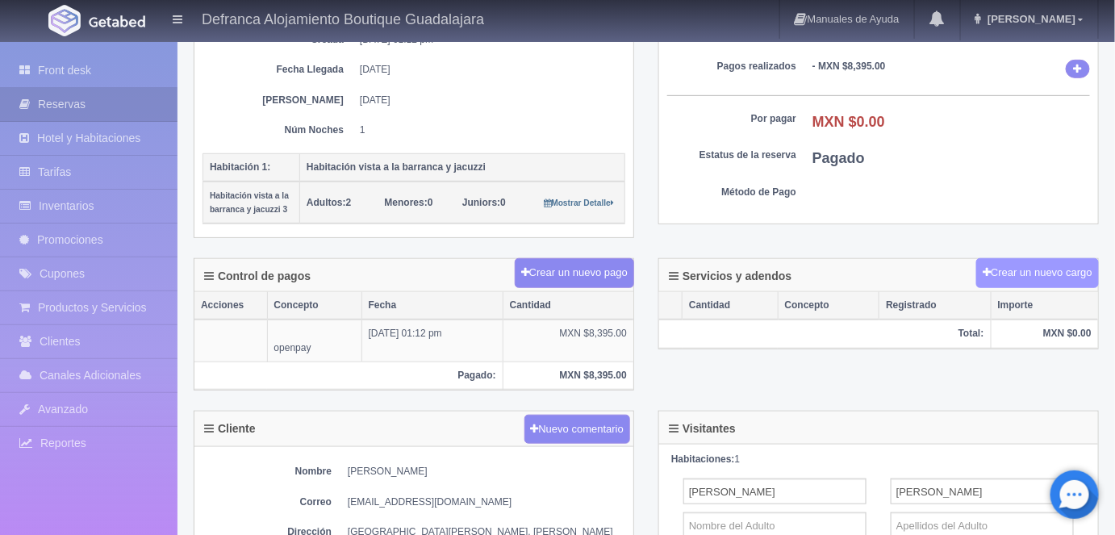
click at [1002, 268] on button "Crear un nuevo cargo" at bounding box center [1038, 273] width 123 height 30
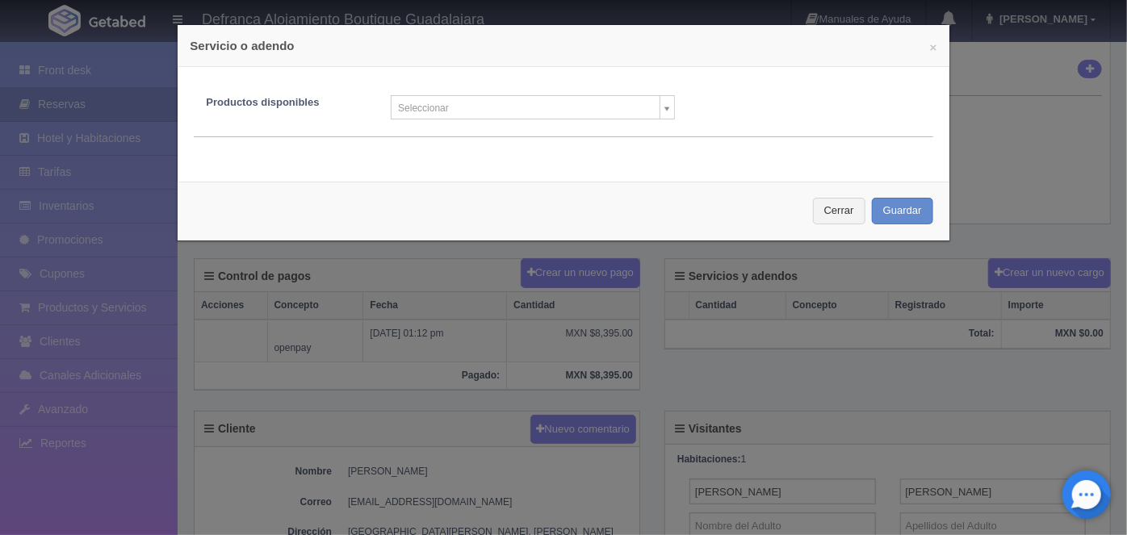
click at [659, 113] on body "Defranca Alojamiento Boutique Guadalajara Manuales de Ayuda Actualizaciones rec…" at bounding box center [563, 354] width 1127 height 1149
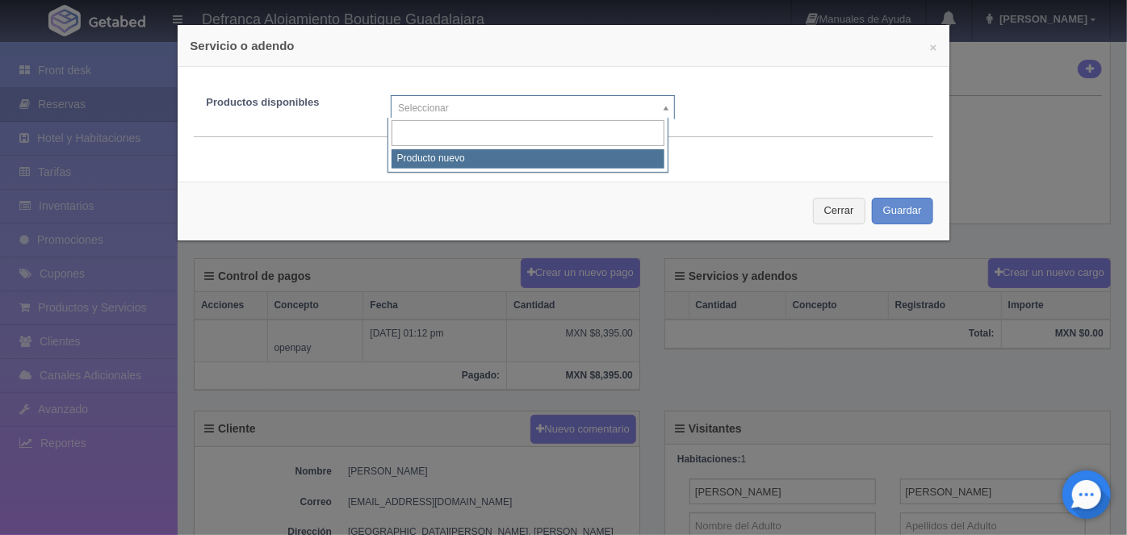
select select "0"
type input "1"
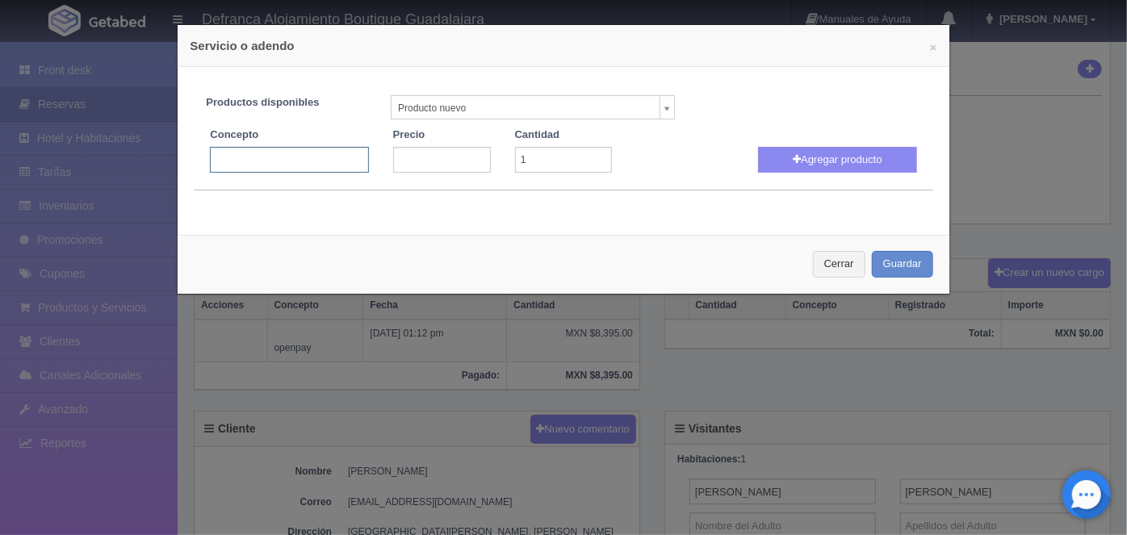
click at [226, 159] on input "text" at bounding box center [289, 160] width 158 height 26
type input "m"
type input "Masaje Relajante Aroma Terapéutico"
click at [413, 158] on input "number" at bounding box center [442, 160] width 98 height 26
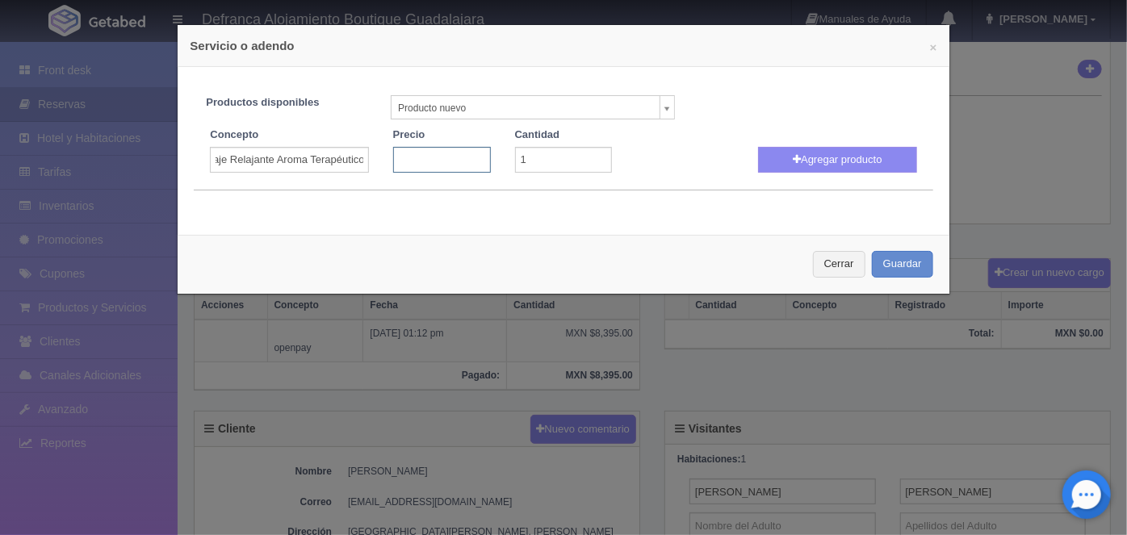
scroll to position [0, 0]
type input "1200"
click at [527, 161] on input "1" at bounding box center [564, 160] width 98 height 26
type input "2"
click at [826, 157] on button "Agregar producto" at bounding box center [837, 160] width 158 height 26
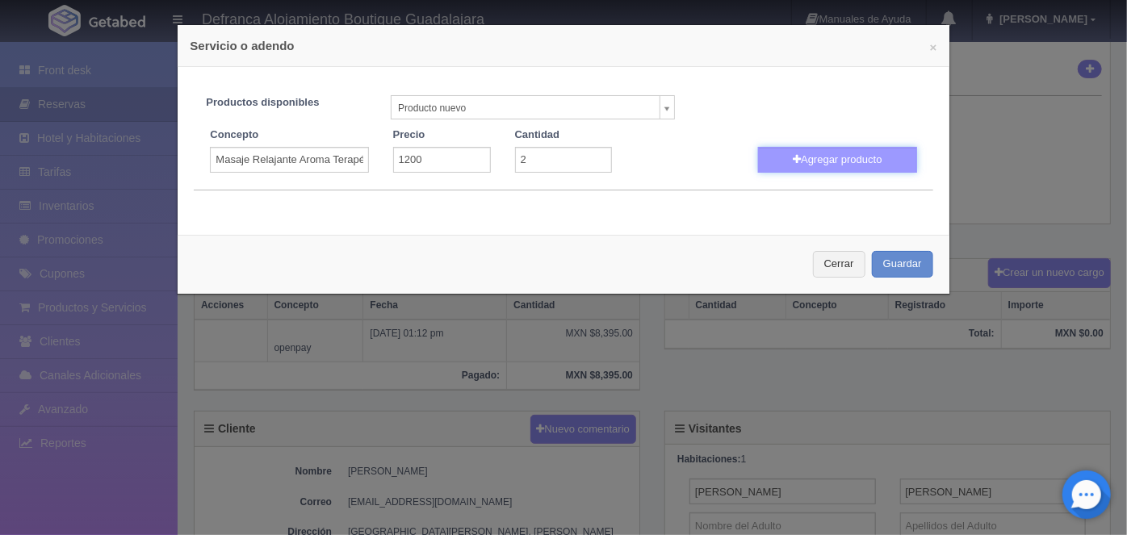
select select
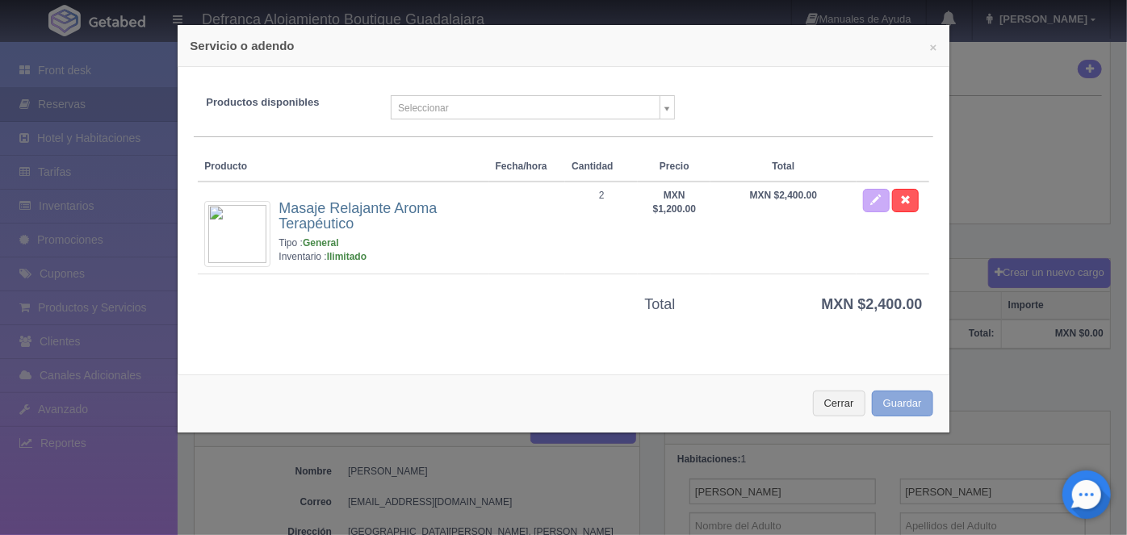
click at [886, 400] on button "Guardar" at bounding box center [902, 404] width 61 height 27
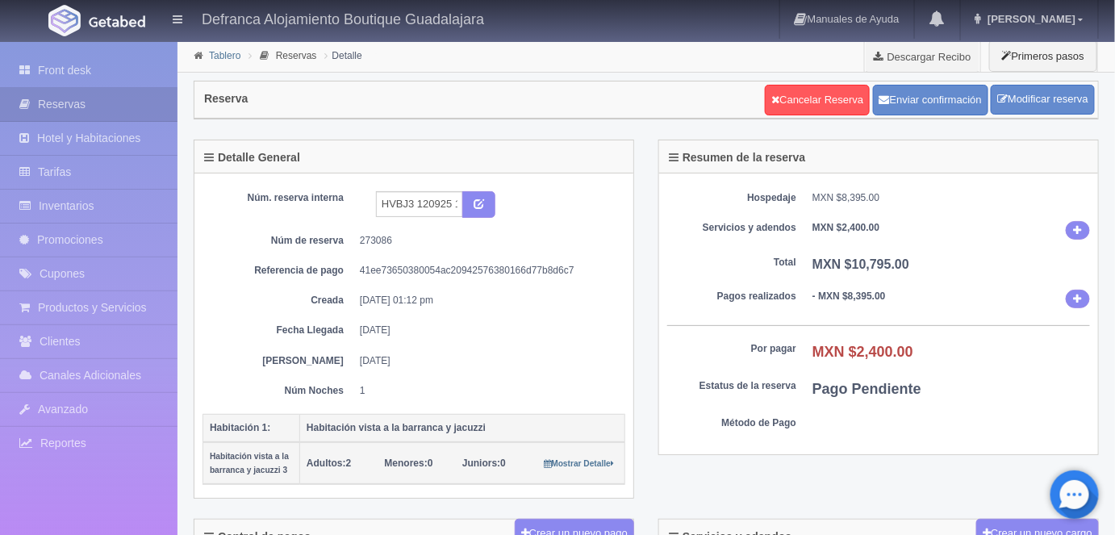
click at [225, 55] on link "Tablero" at bounding box center [224, 55] width 31 height 11
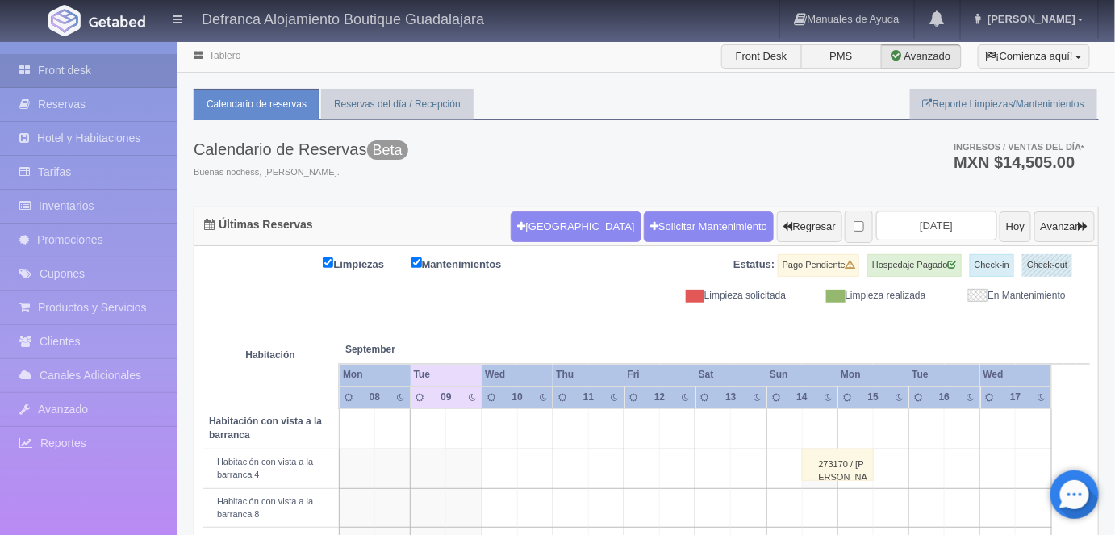
click at [224, 53] on link "Tablero" at bounding box center [224, 55] width 31 height 11
click at [1052, 226] on button "Avanzar" at bounding box center [1065, 226] width 61 height 31
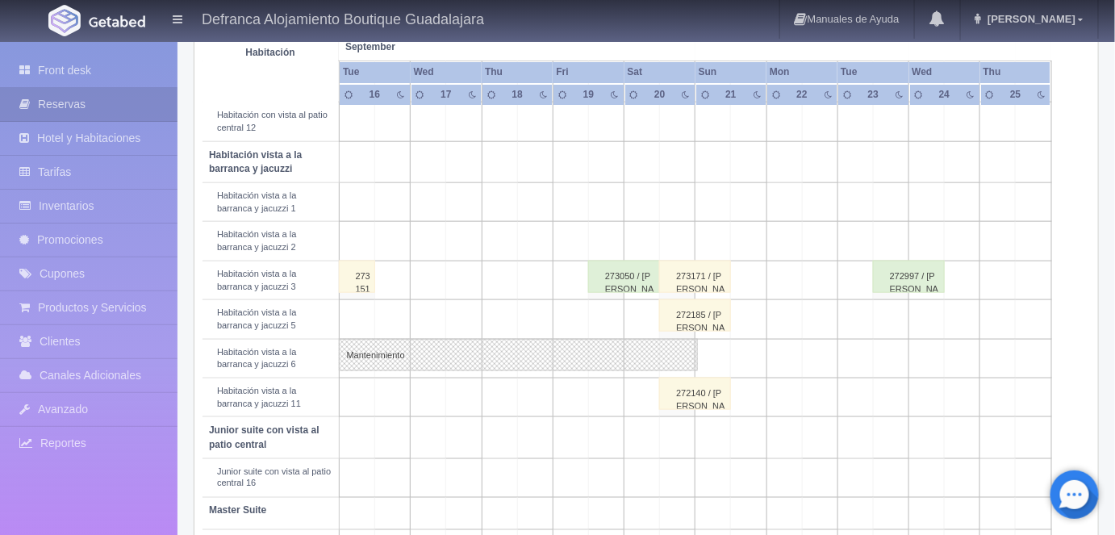
scroll to position [558, 0]
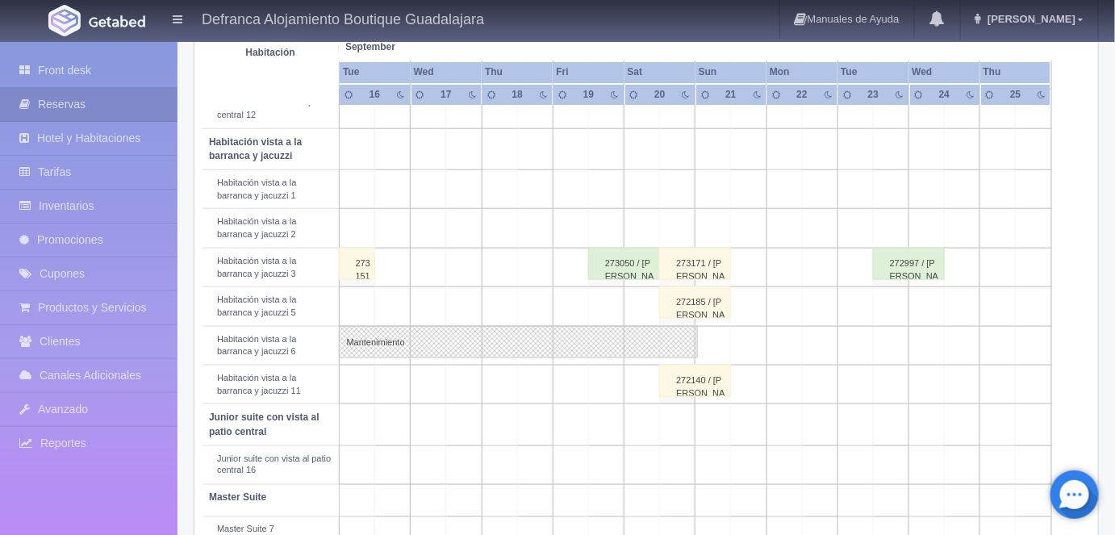
click at [927, 395] on td at bounding box center [928, 385] width 36 height 39
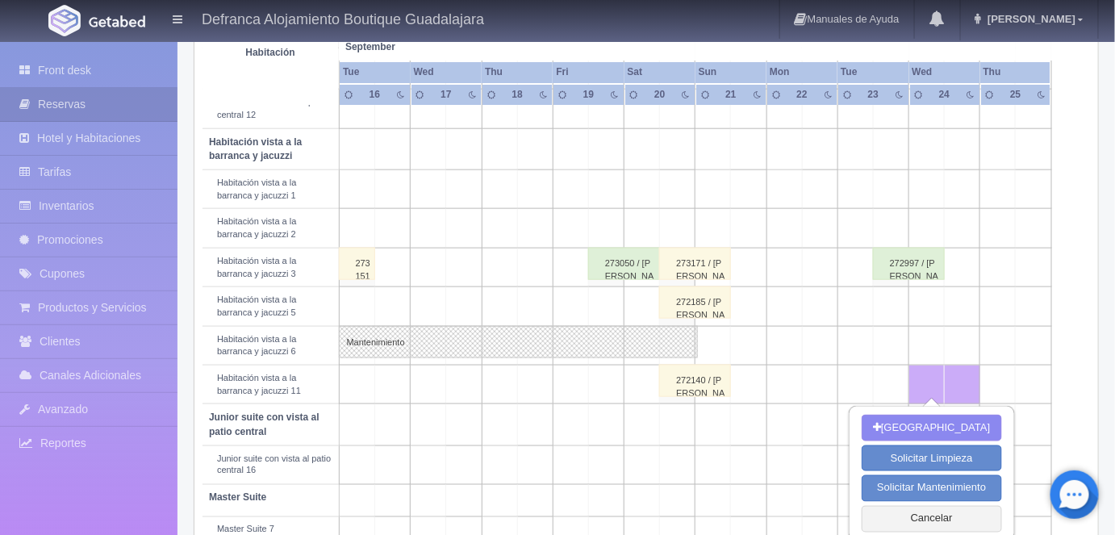
click at [962, 329] on td at bounding box center [963, 345] width 36 height 39
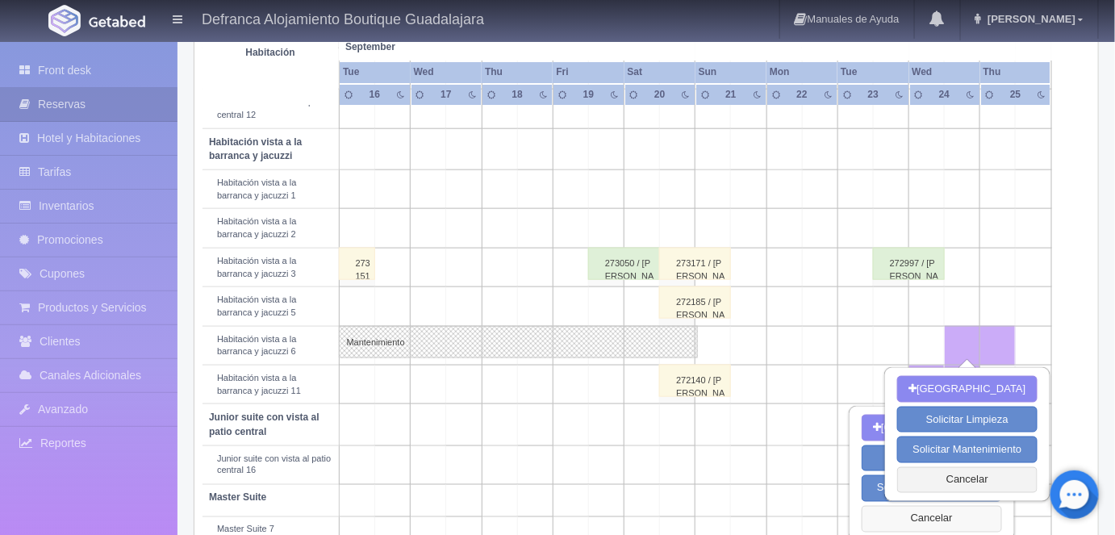
click at [926, 525] on button "Cancelar" at bounding box center [932, 519] width 140 height 27
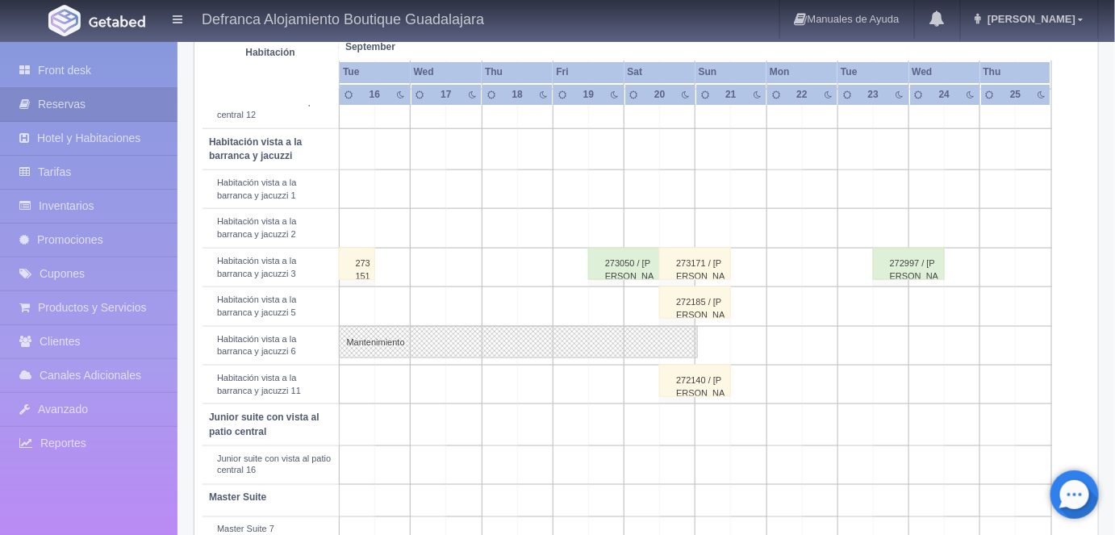
click at [927, 372] on td at bounding box center [928, 385] width 36 height 39
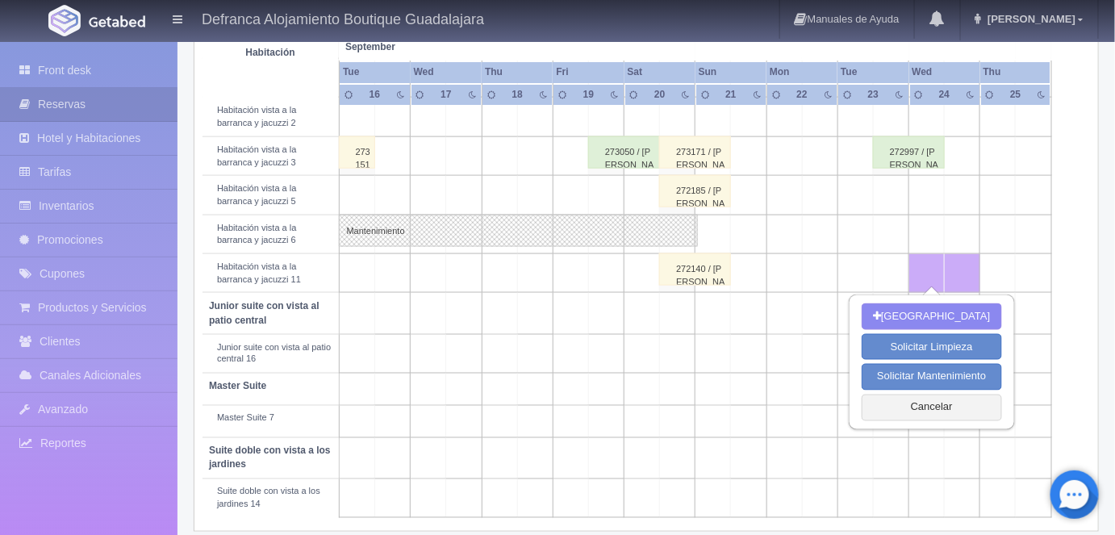
scroll to position [678, 0]
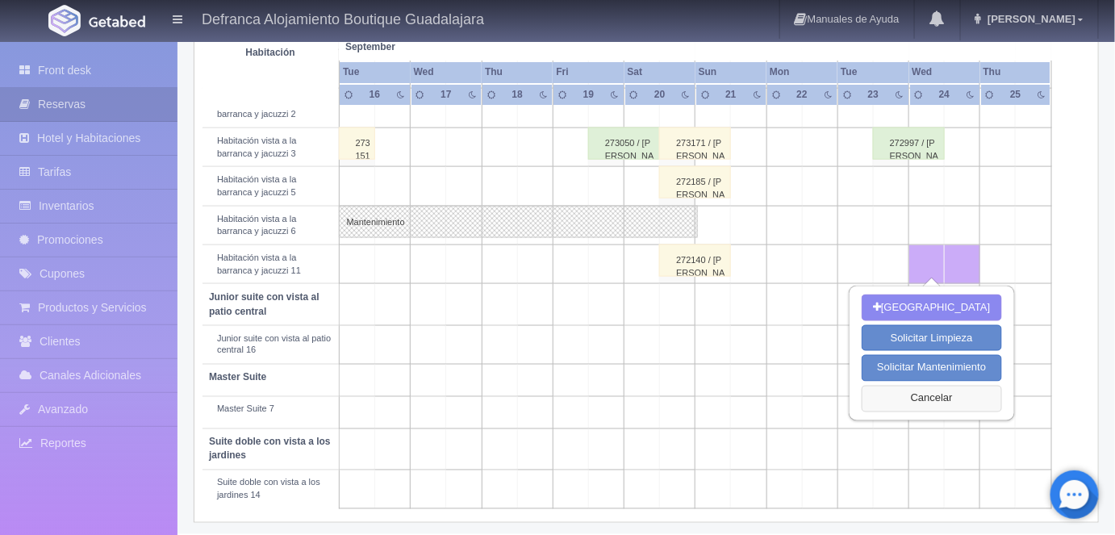
click at [927, 396] on button "Cancelar" at bounding box center [932, 399] width 140 height 27
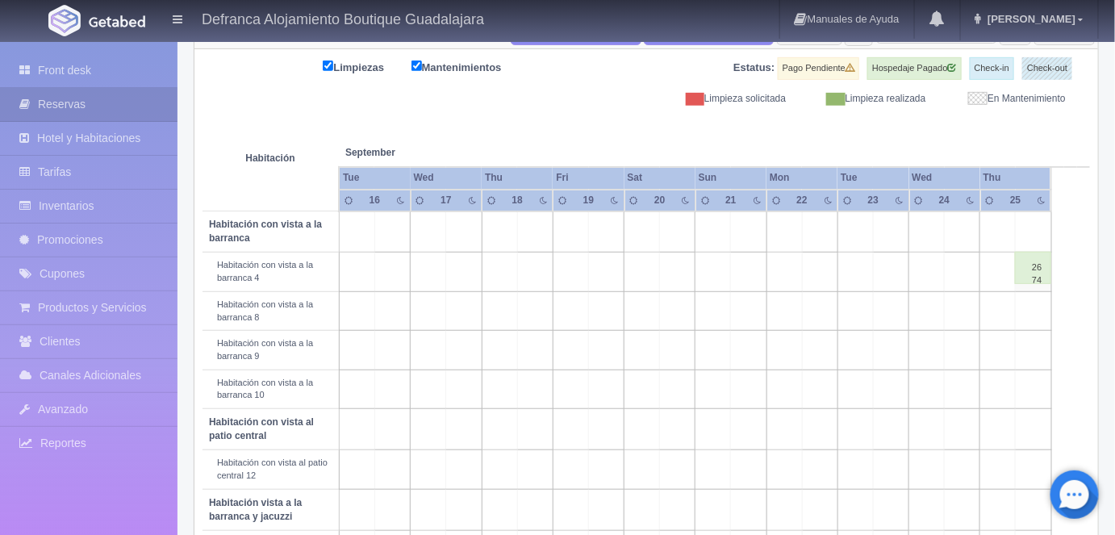
scroll to position [107, 0]
